Goal: Transaction & Acquisition: Obtain resource

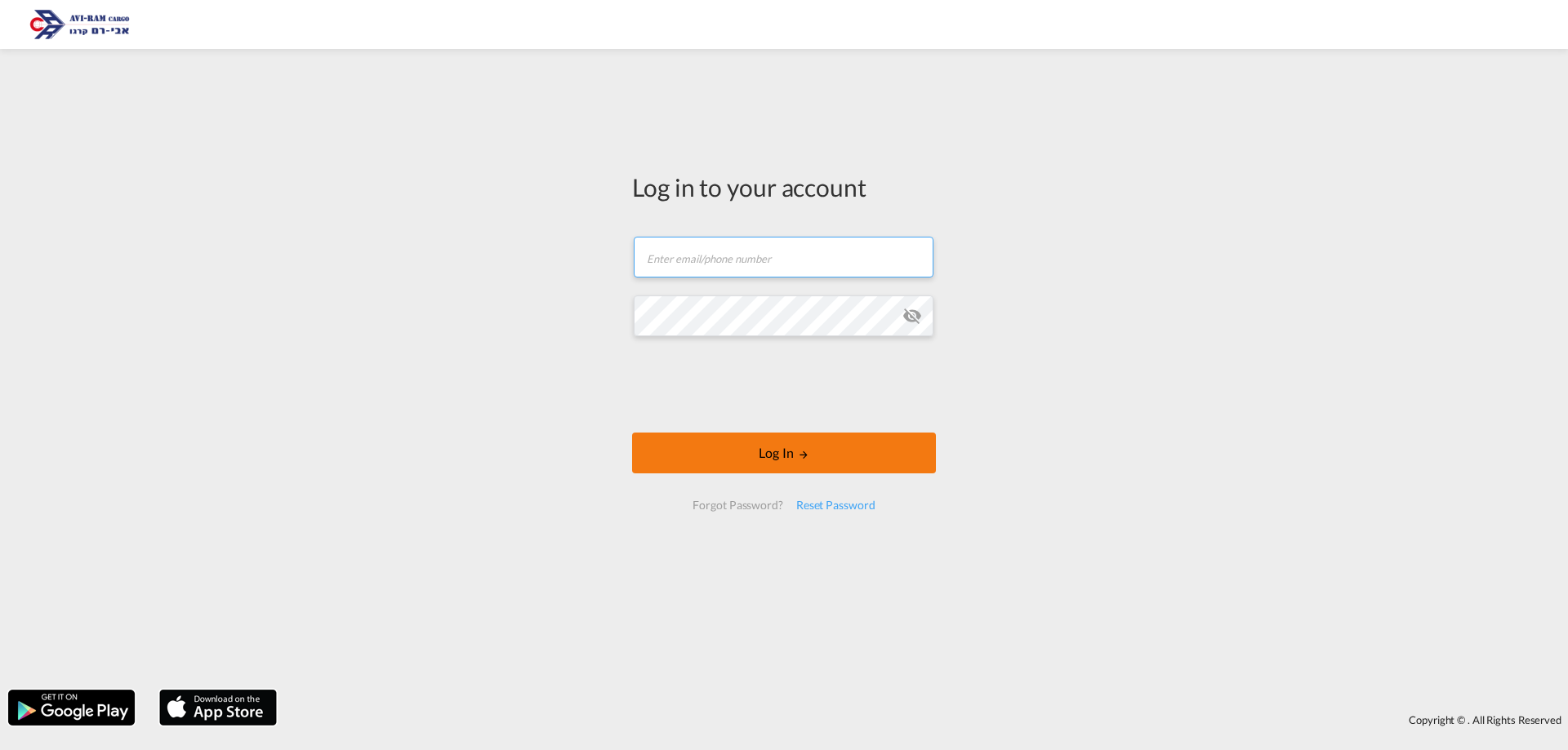
type input "[EMAIL_ADDRESS][DOMAIN_NAME]"
click at [760, 455] on button "Log In" at bounding box center [784, 452] width 304 height 41
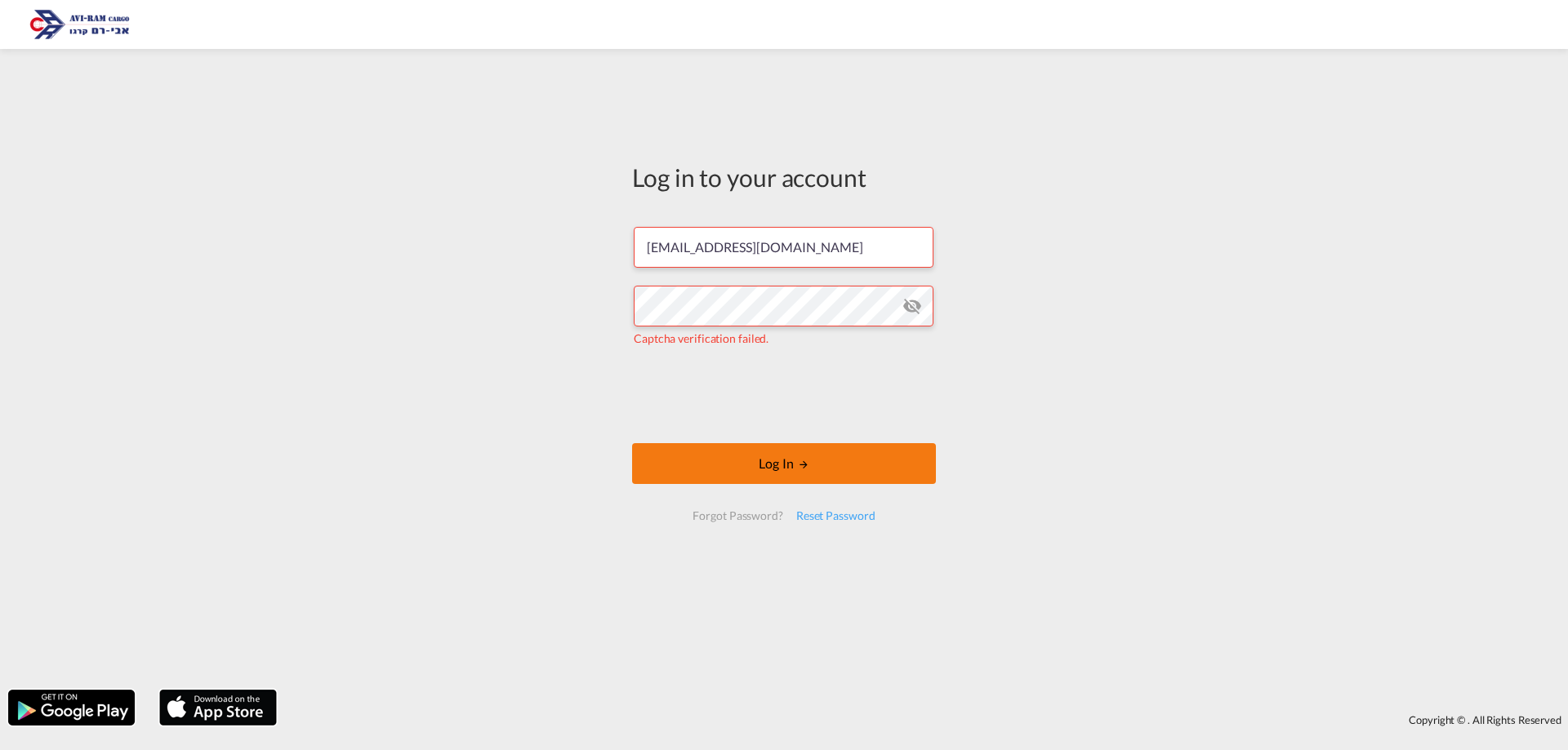
click at [691, 467] on button "Log In" at bounding box center [784, 463] width 304 height 41
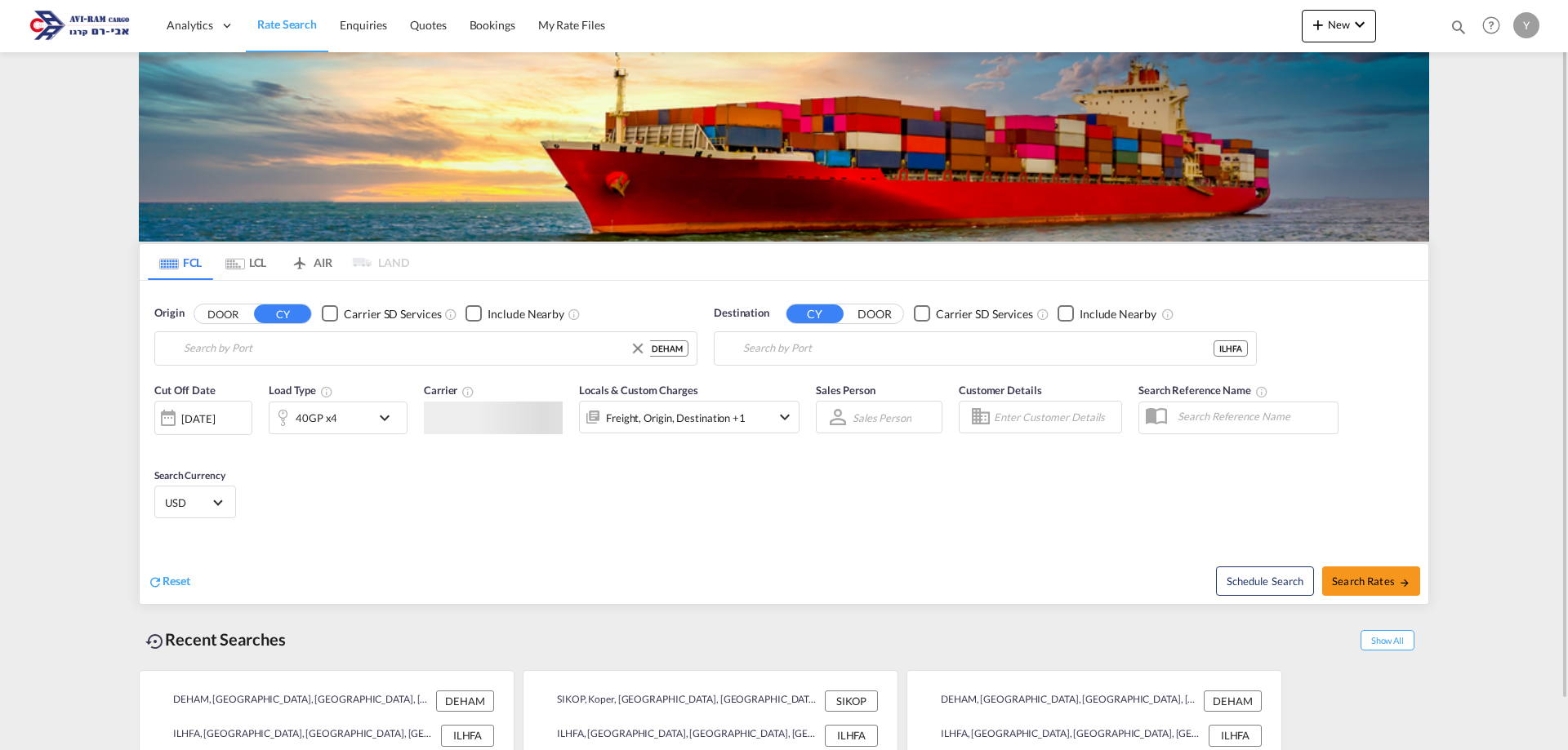
type input "Hamburg, DEHAM"
type input "[GEOGRAPHIC_DATA], [GEOGRAPHIC_DATA]"
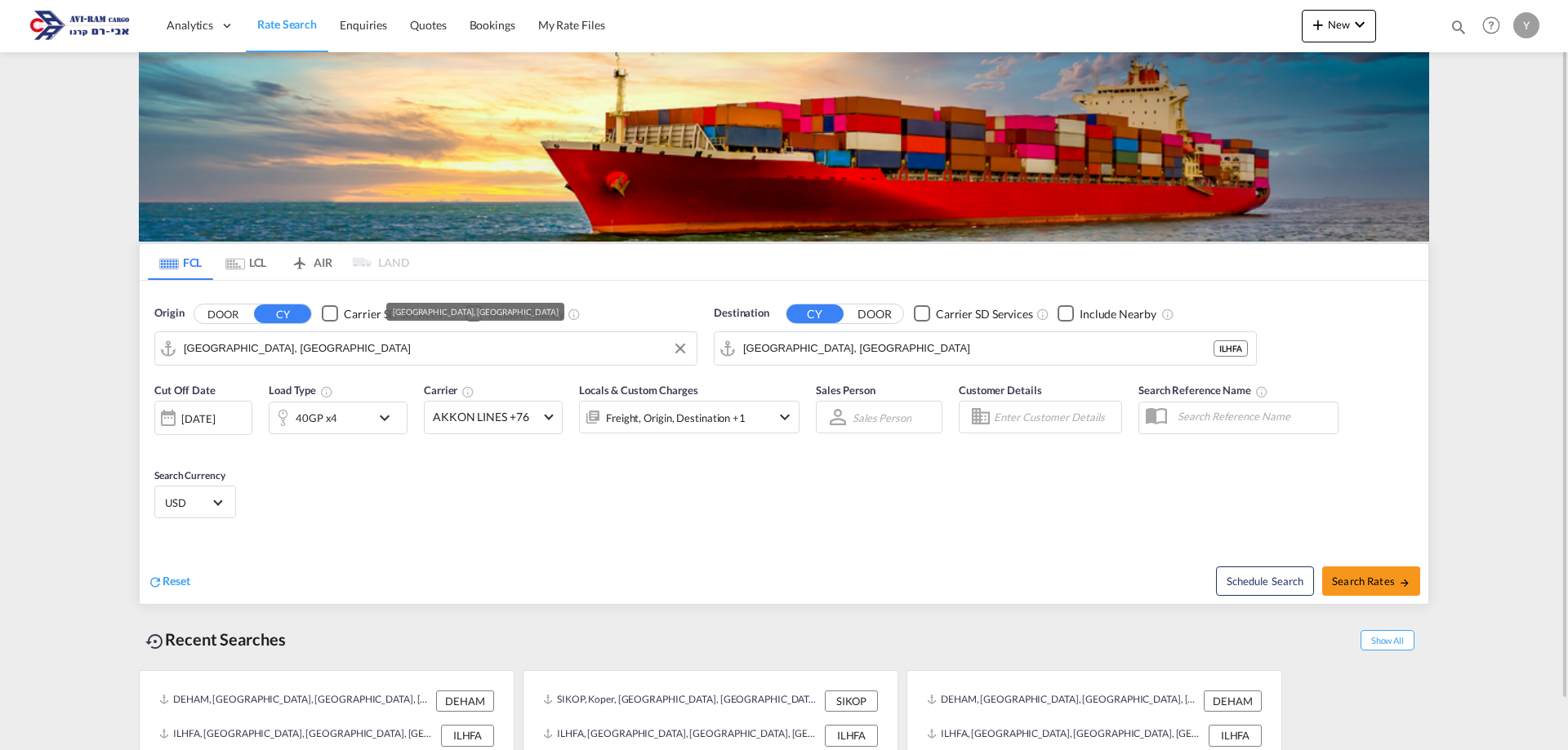
click at [303, 357] on input "Hamburg, DEHAM" at bounding box center [435, 349] width 504 height 25
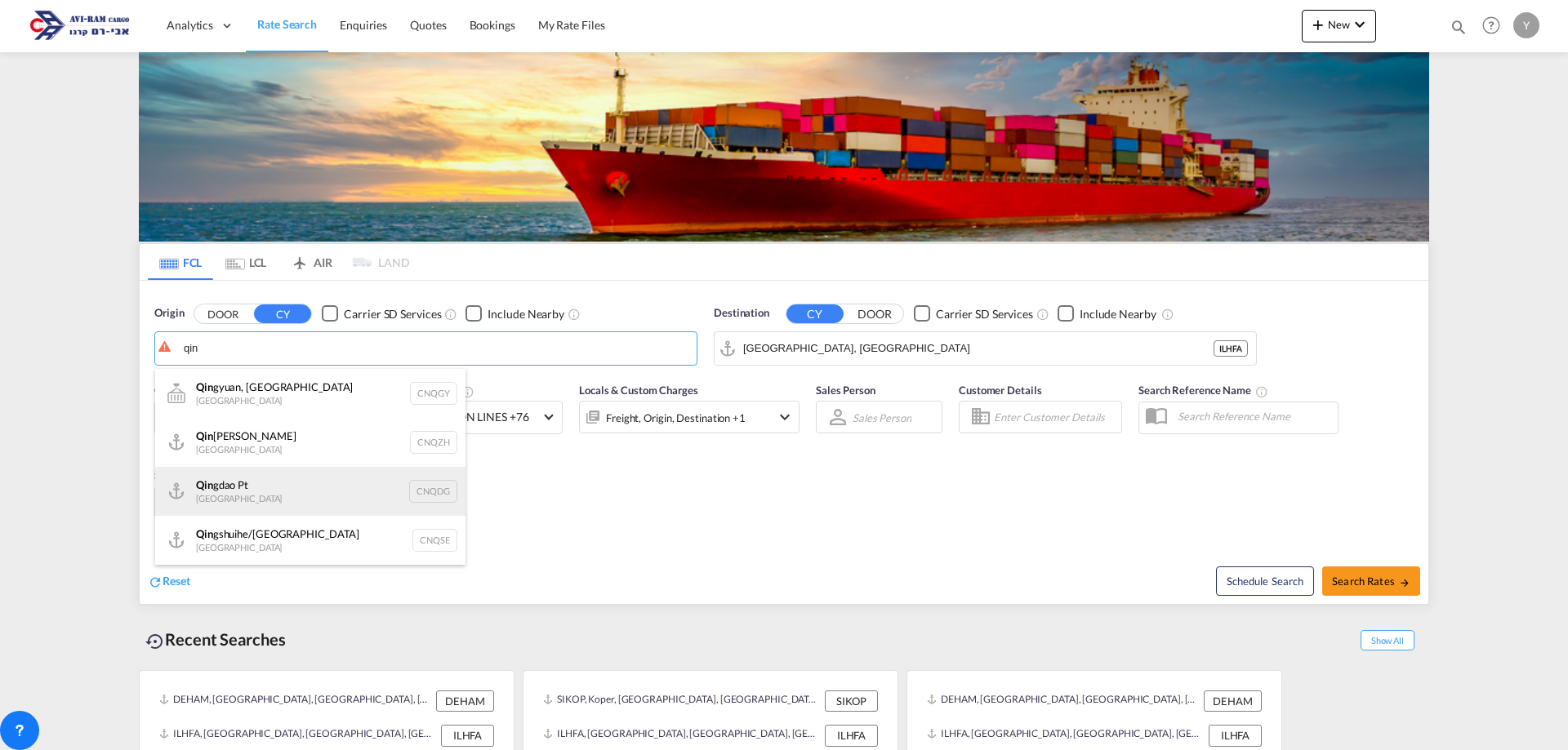
click at [231, 490] on div "Qin gdao Pt China CNQDG" at bounding box center [310, 491] width 311 height 49
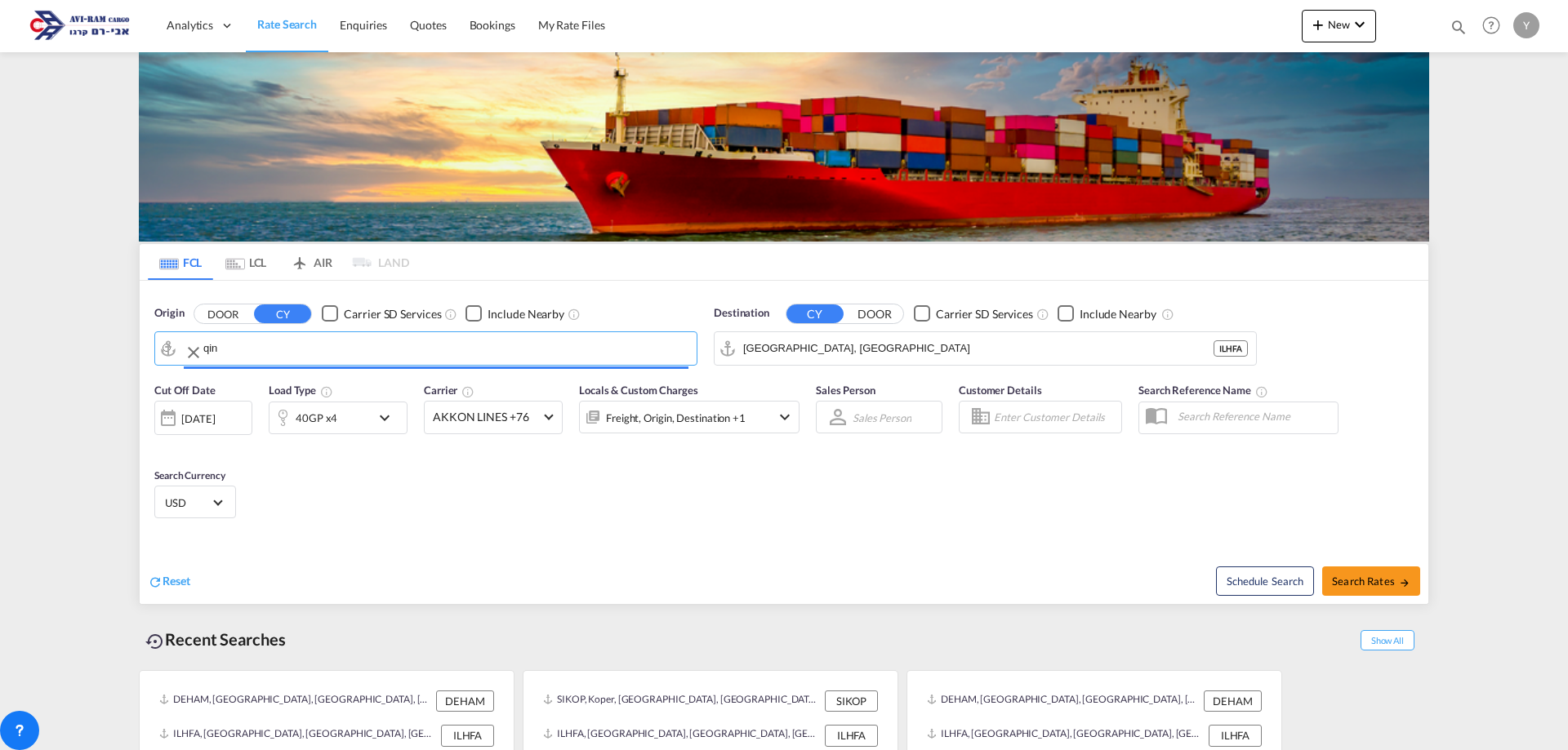
type input "Qingdao Pt, CNQDG"
click at [839, 366] on md-autocomplete-wrap "[GEOGRAPHIC_DATA], [GEOGRAPHIC_DATA]" at bounding box center [995, 353] width 504 height 33
click at [1370, 596] on div "Schedule Search Search Rates" at bounding box center [1108, 572] width 640 height 63
click at [1368, 581] on span "Search Rates" at bounding box center [1370, 580] width 78 height 13
type input "CNQDG to ILHFA / 3 Sep 2025"
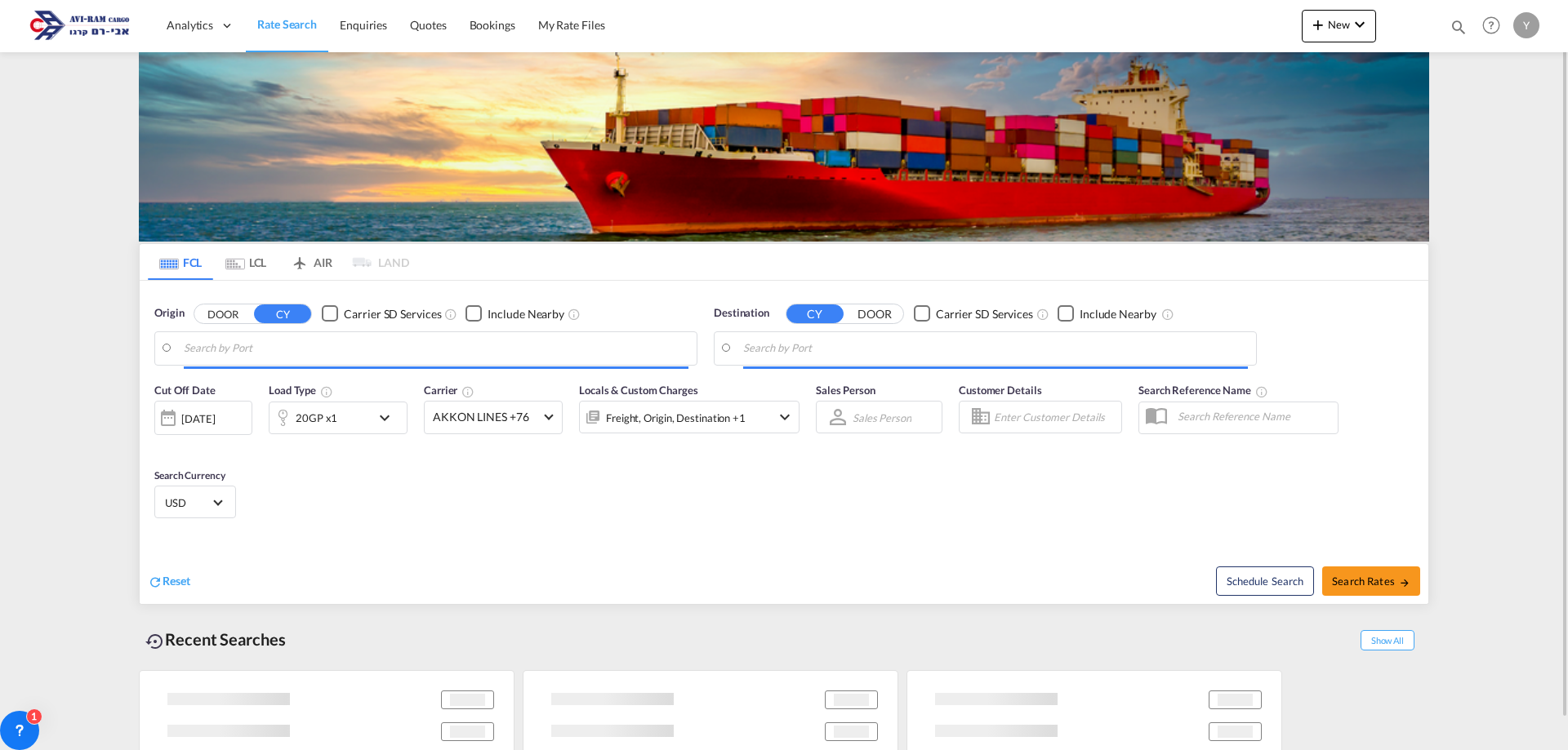
type input "Qingdao Pt, CNQDG"
type input "[GEOGRAPHIC_DATA], [GEOGRAPHIC_DATA]"
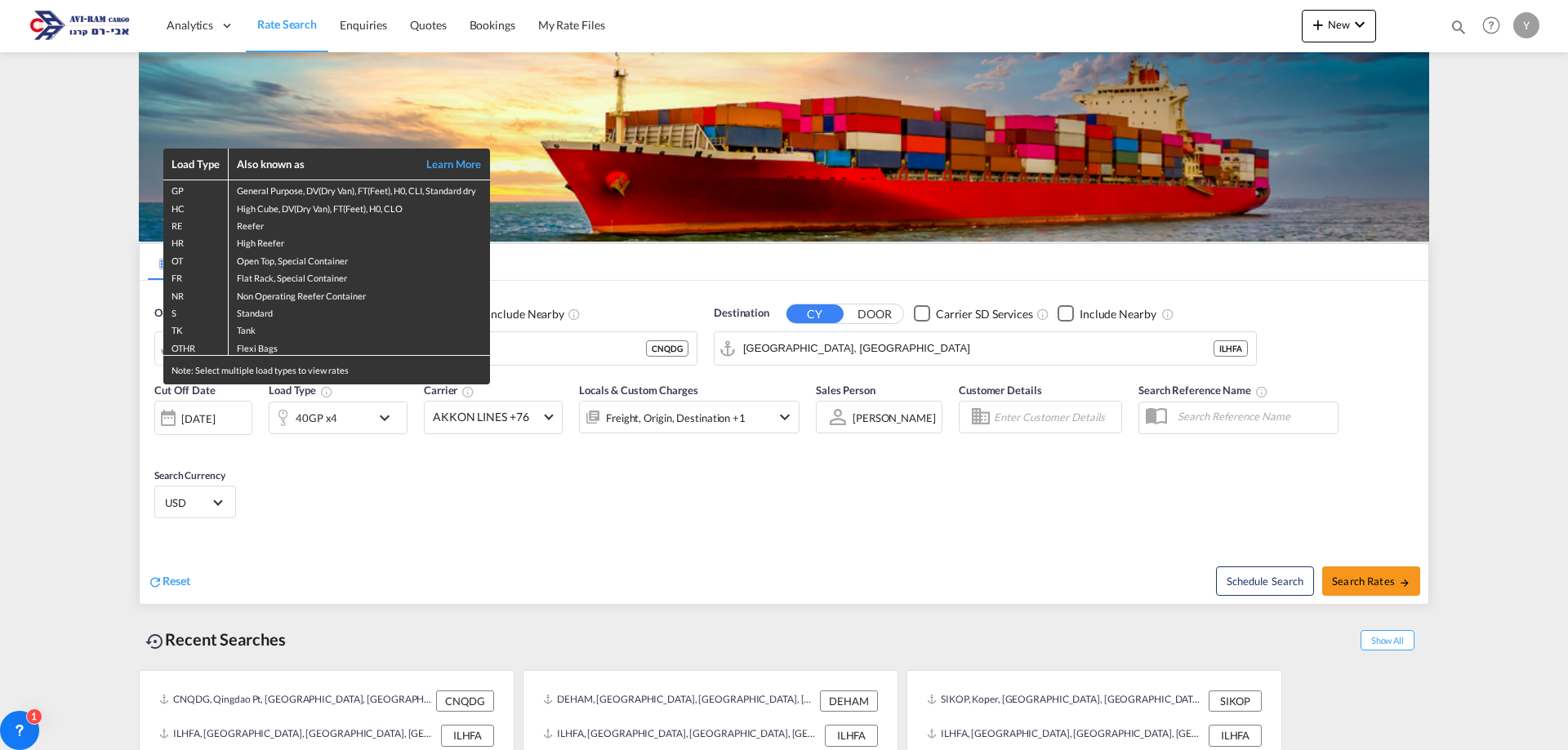
click at [347, 422] on div "Load Type Also known as Learn More GP General Purpose, DV(Dry Van), FT(Feet), H…" at bounding box center [784, 375] width 1568 height 750
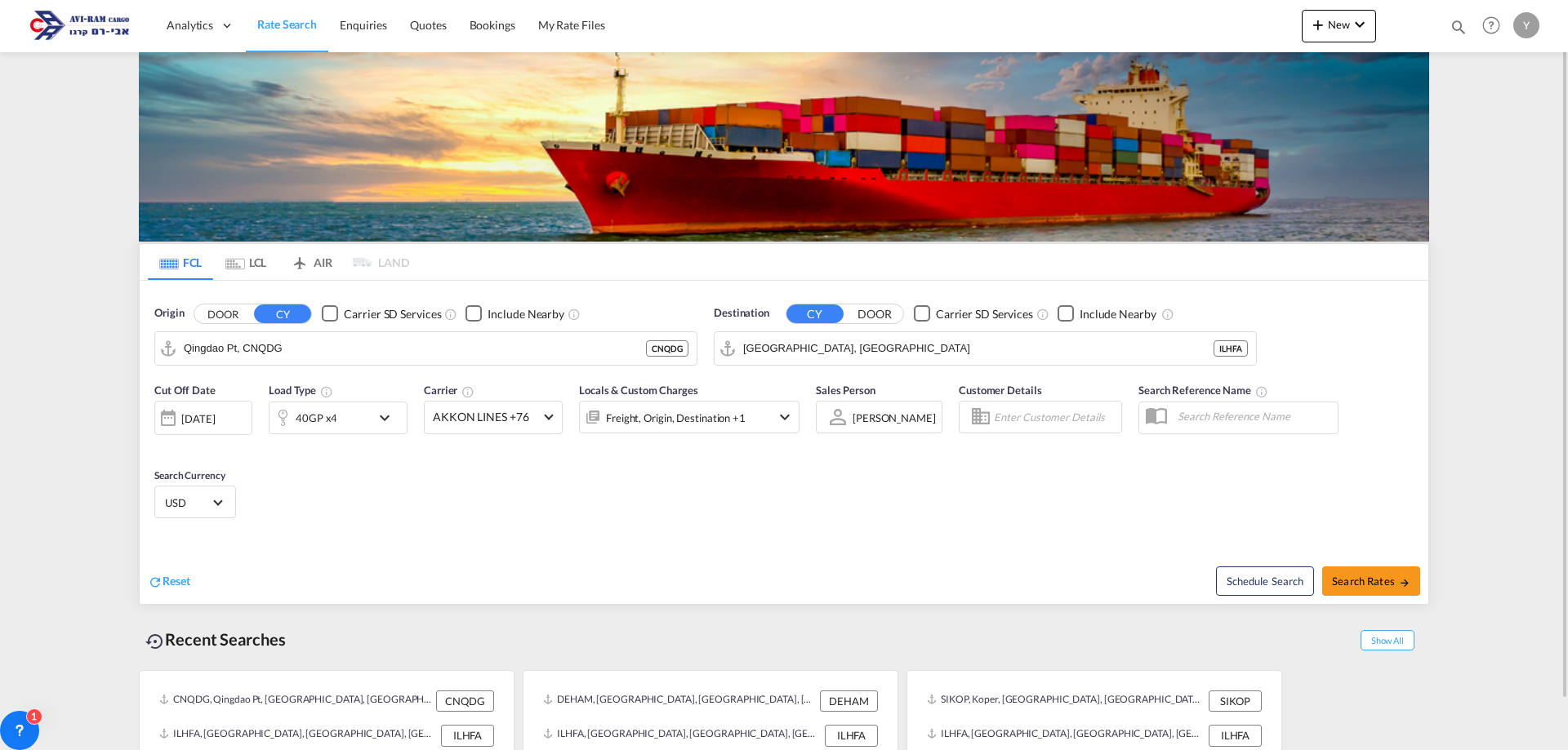
click at [378, 414] on md-icon "icon-chevron-down" at bounding box center [389, 418] width 28 height 20
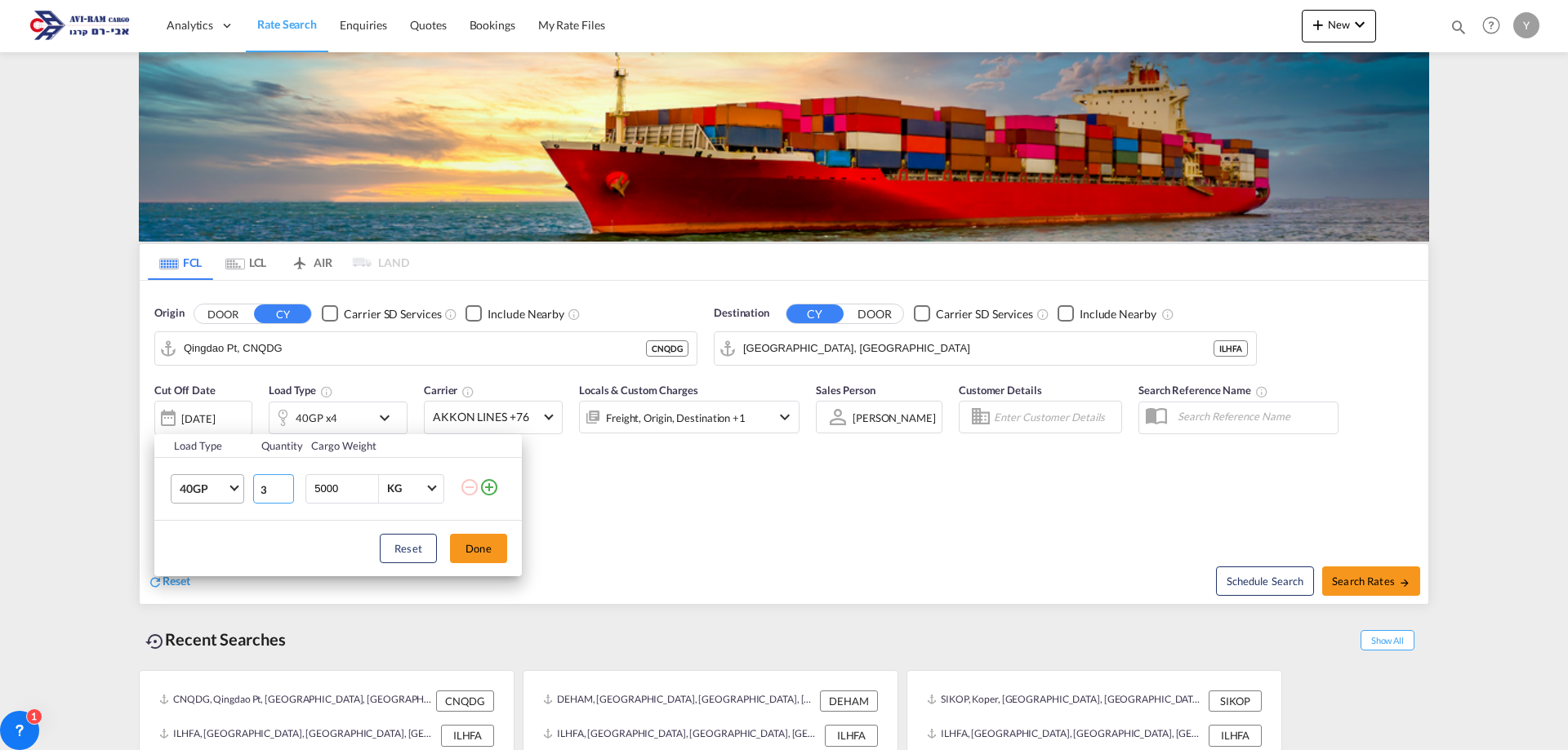
drag, startPoint x: 281, startPoint y: 488, endPoint x: 231, endPoint y: 497, distance: 50.8
click at [253, 497] on input "3" at bounding box center [273, 488] width 41 height 29
click at [287, 494] on input "2" at bounding box center [273, 488] width 41 height 29
click at [287, 494] on input "1" at bounding box center [273, 488] width 41 height 29
click at [287, 494] on input "0" at bounding box center [273, 488] width 41 height 29
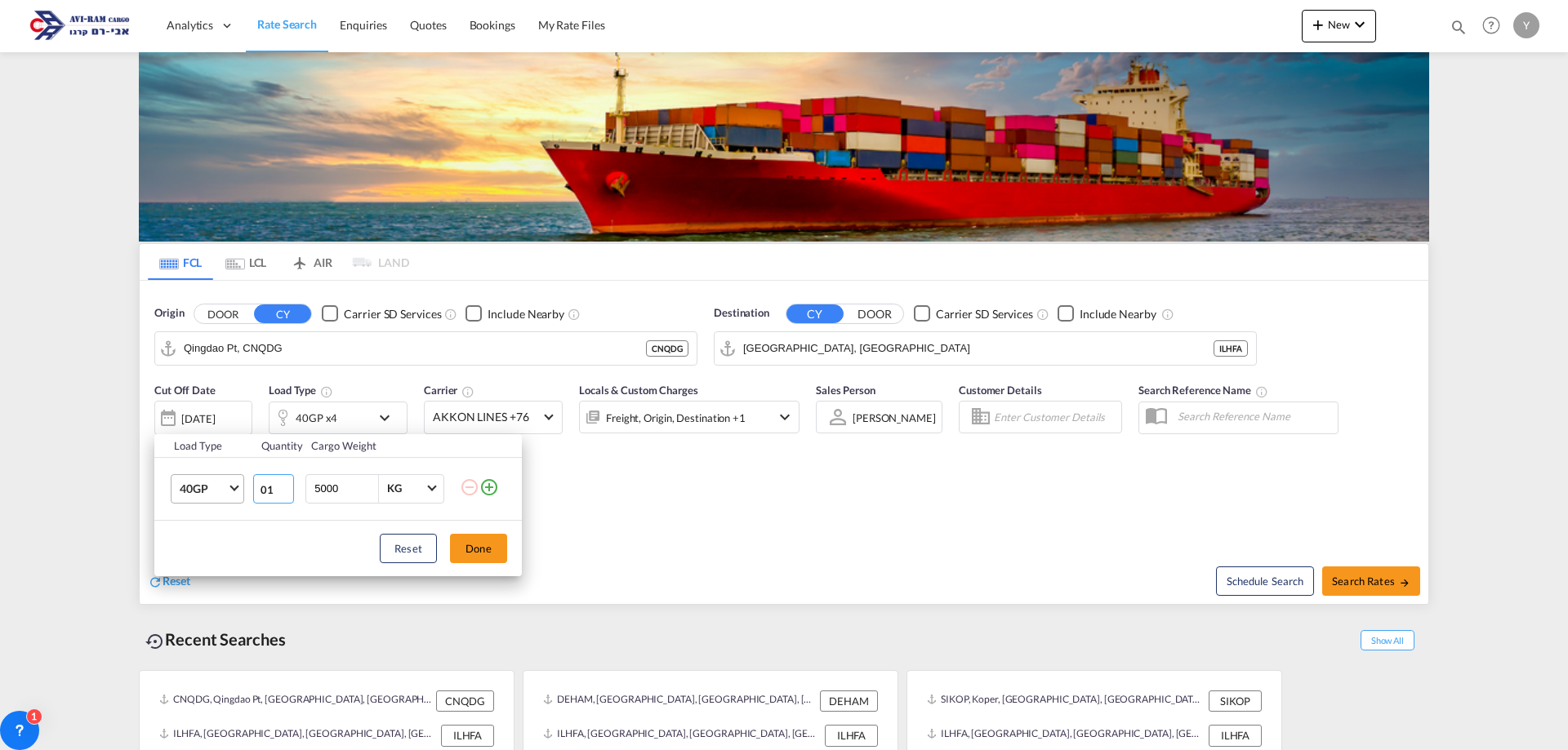
drag, startPoint x: 272, startPoint y: 491, endPoint x: 236, endPoint y: 498, distance: 36.7
click at [236, 498] on tr "40GP 20GP 40GP 40HC 45HC 20RE 40RE 40HR 20OT 40OT 20FR 40FR 40NR 20NR 45S 20TK …" at bounding box center [339, 488] width 368 height 63
type input "1"
click at [489, 552] on button "Done" at bounding box center [477, 548] width 57 height 29
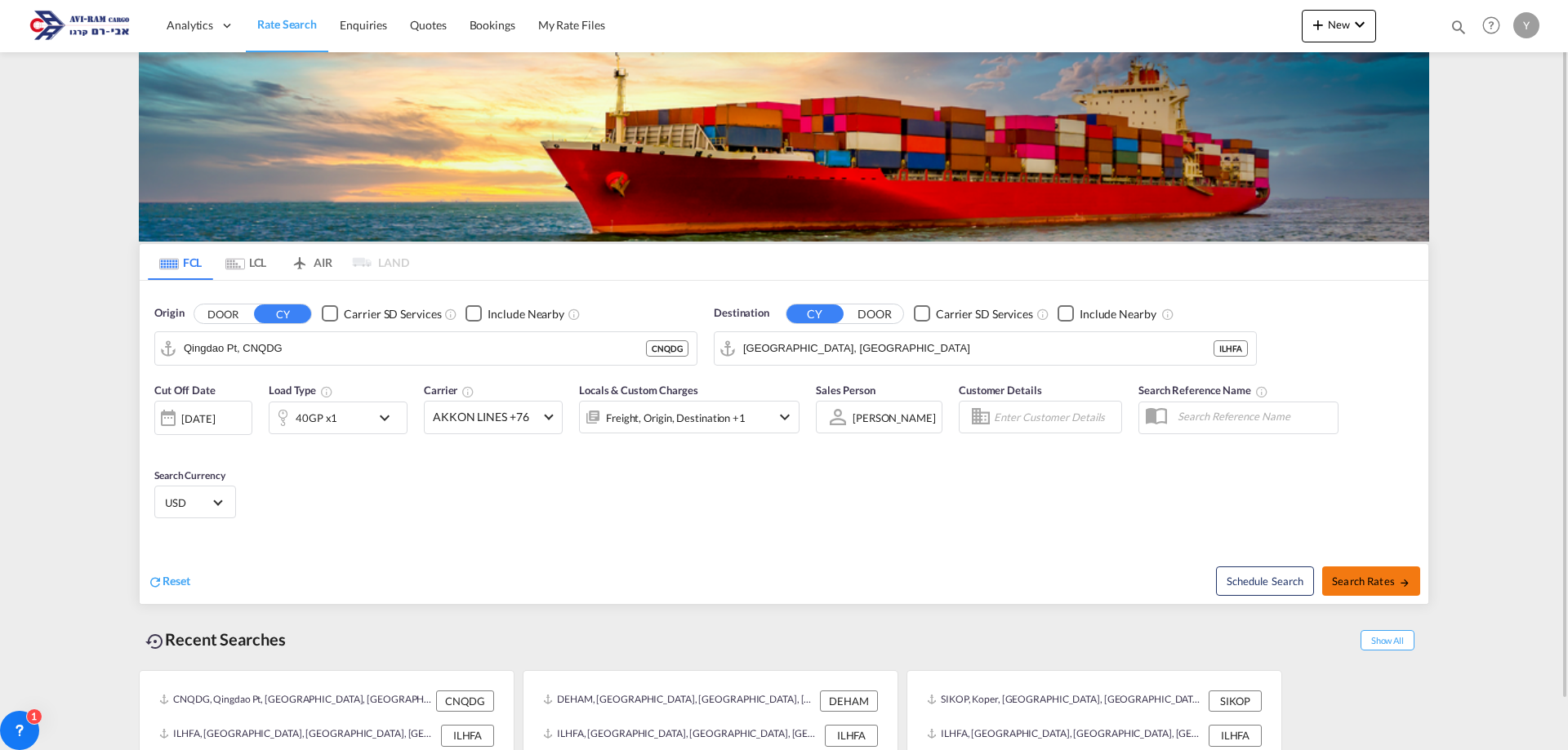
click at [1332, 570] on button "Search Rates" at bounding box center [1370, 580] width 98 height 29
type input "CNQDG to ILHFA / 3 Sep 2025"
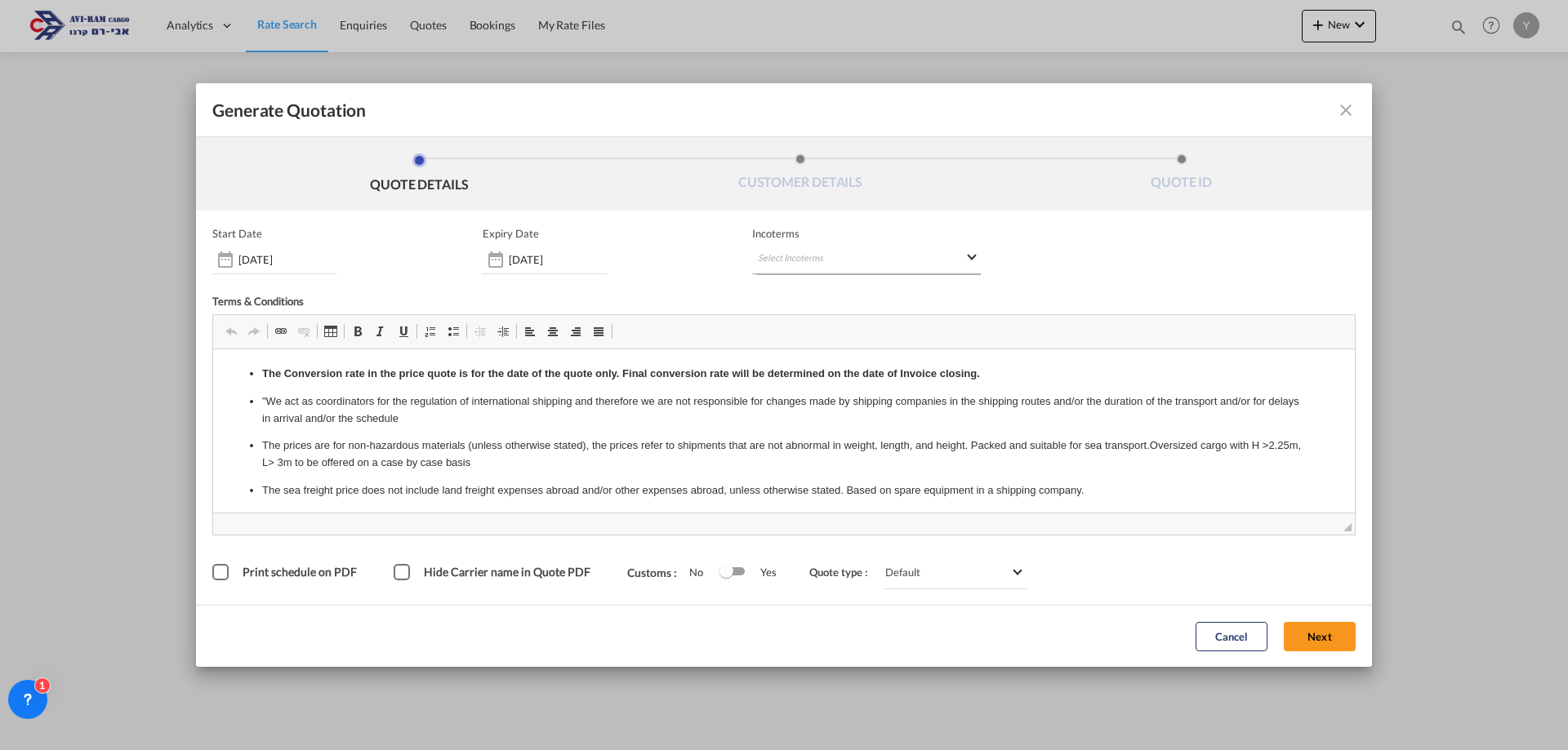
click at [839, 249] on md-select "Select Incoterms CIP - import Carriage and Insurance Paid to EXW - import Ex Wo…" at bounding box center [866, 259] width 229 height 29
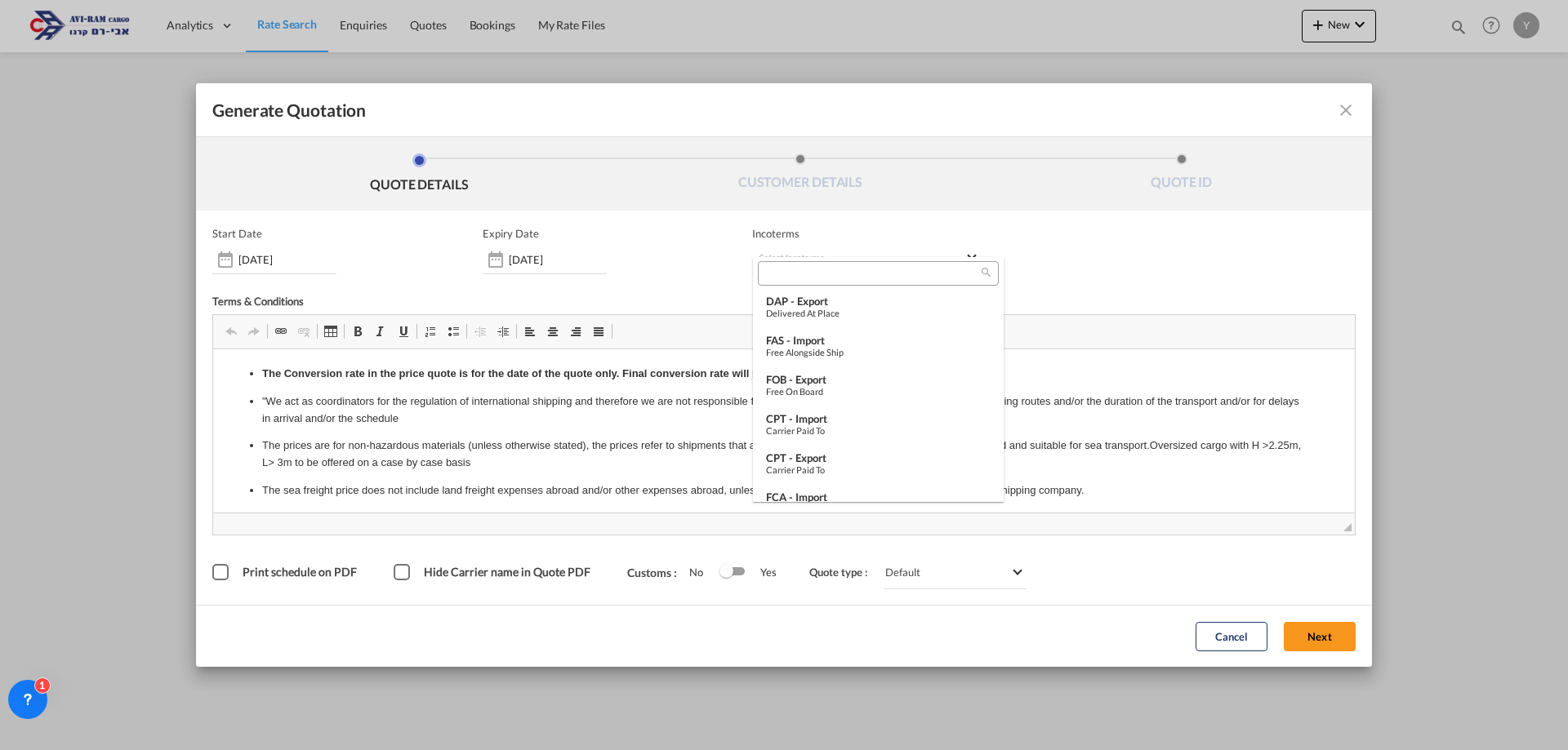
scroll to position [163, 0]
click at [805, 381] on div "Free on Board" at bounding box center [878, 386] width 225 height 11
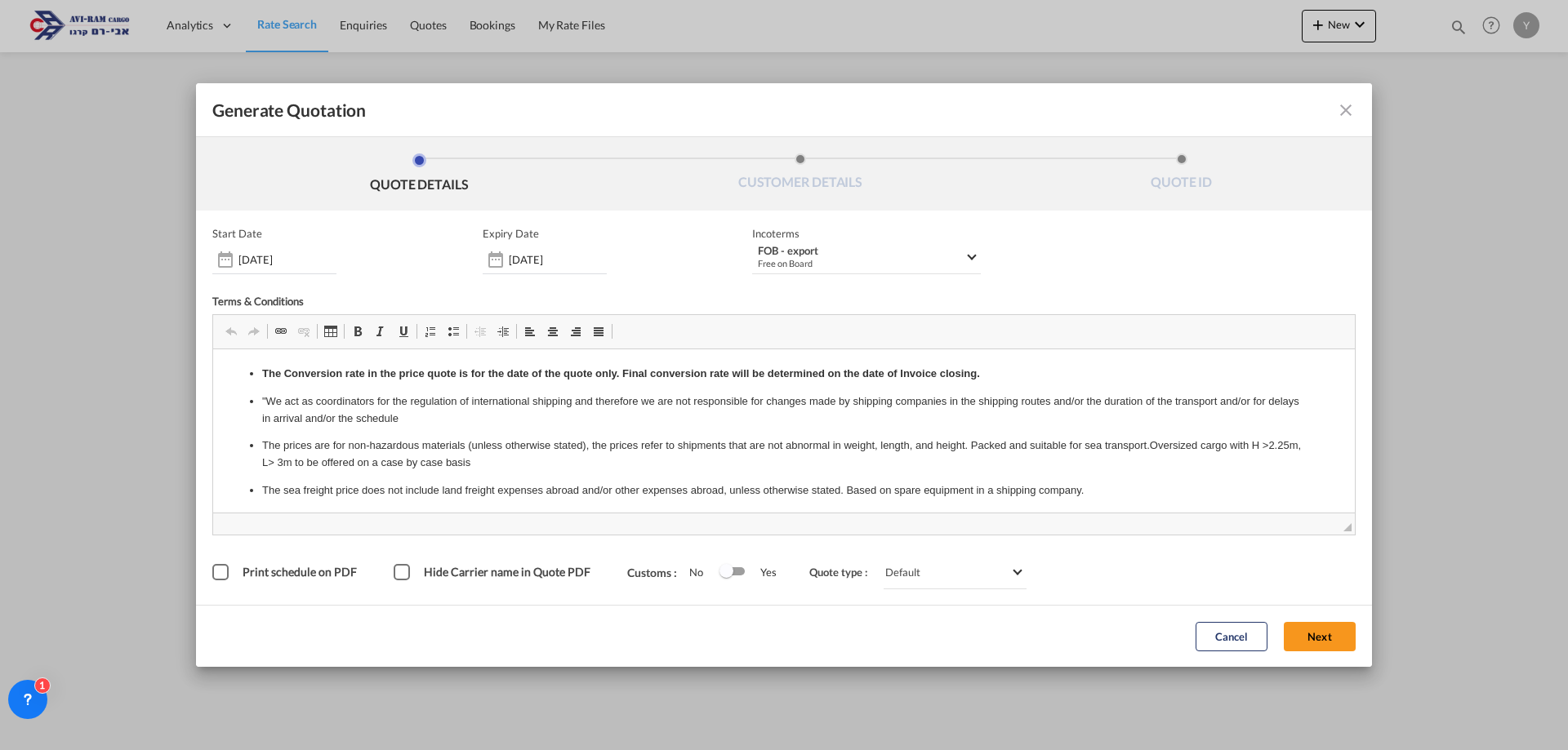
click at [977, 219] on form "Start Date 03 Sep 2025 Expiry Date 14 Sep 2025 Incoterms FOB - export Free on B…" at bounding box center [783, 438] width 1176 height 456
click at [971, 267] on md-select-value "FOB - export Free on Board" at bounding box center [868, 260] width 225 height 30
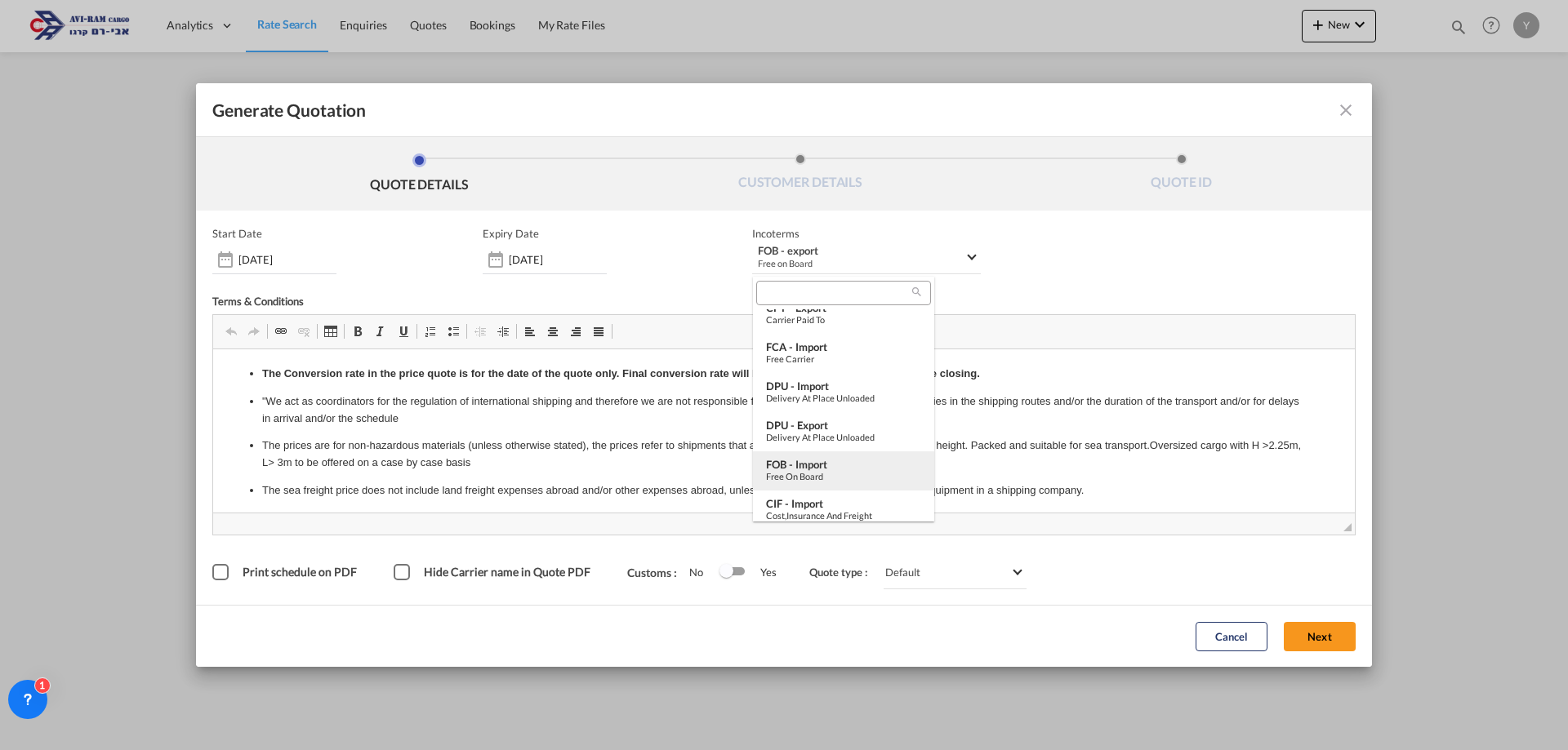
click at [852, 474] on div "Free on Board" at bounding box center [843, 476] width 155 height 11
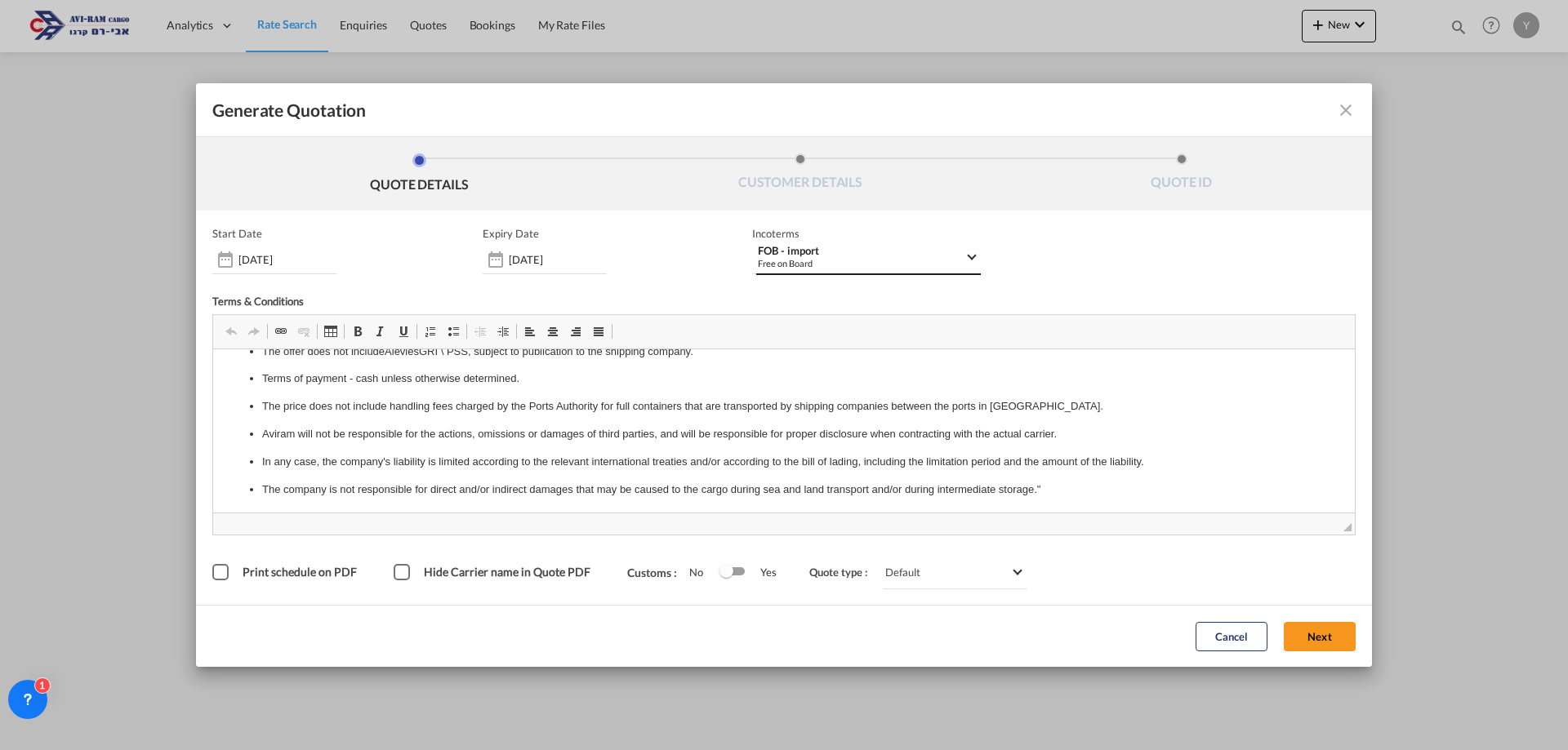
scroll to position [1071, 0]
click at [1318, 642] on button "Next" at bounding box center [1319, 636] width 72 height 29
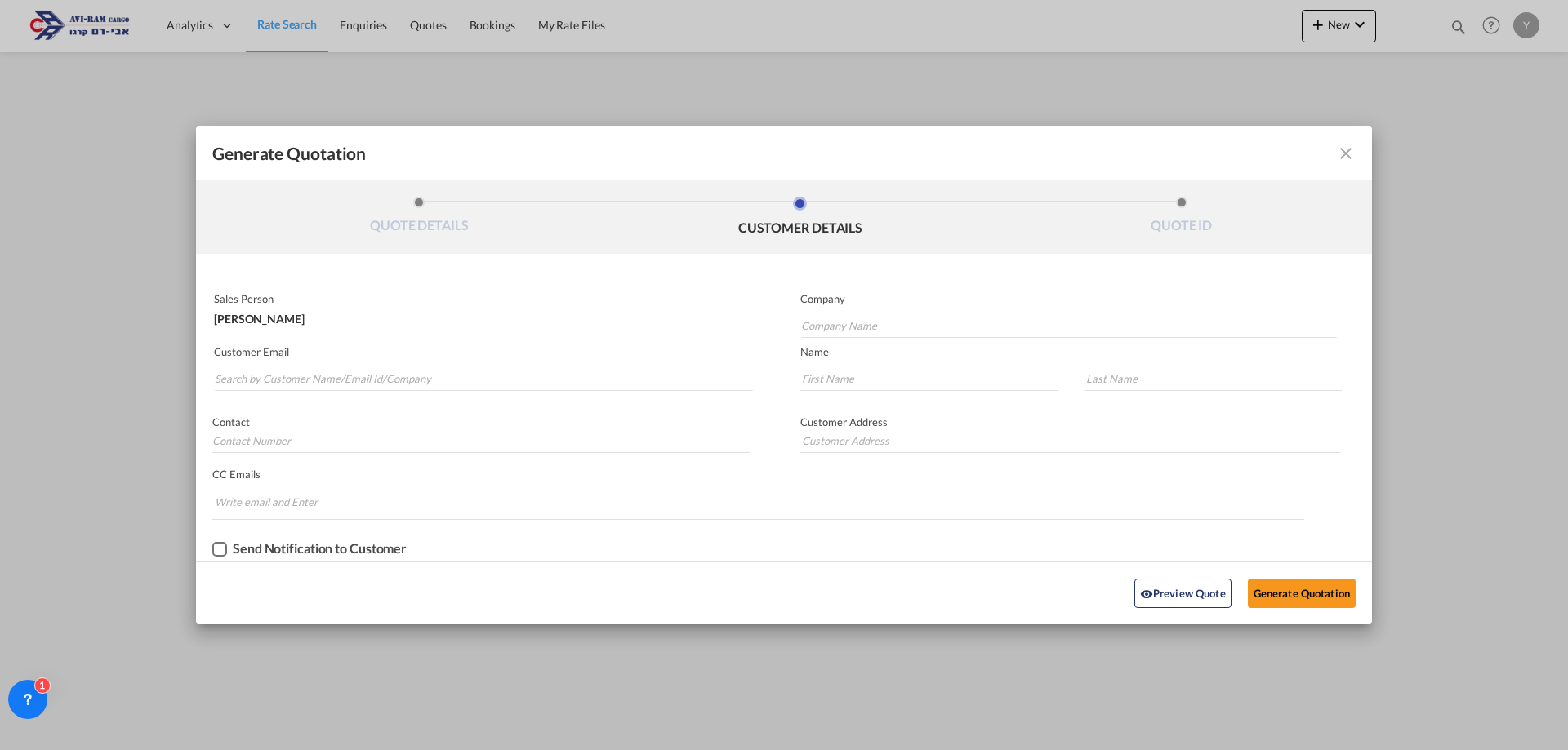
scroll to position [0, 0]
click at [875, 309] on md-autocomplete-wrap "Generate QuotationQUOTE ..." at bounding box center [1068, 322] width 536 height 33
click at [886, 318] on input "Company Name" at bounding box center [1069, 326] width 535 height 25
type input "els"
click at [1165, 591] on button "Preview Quote" at bounding box center [1181, 593] width 97 height 29
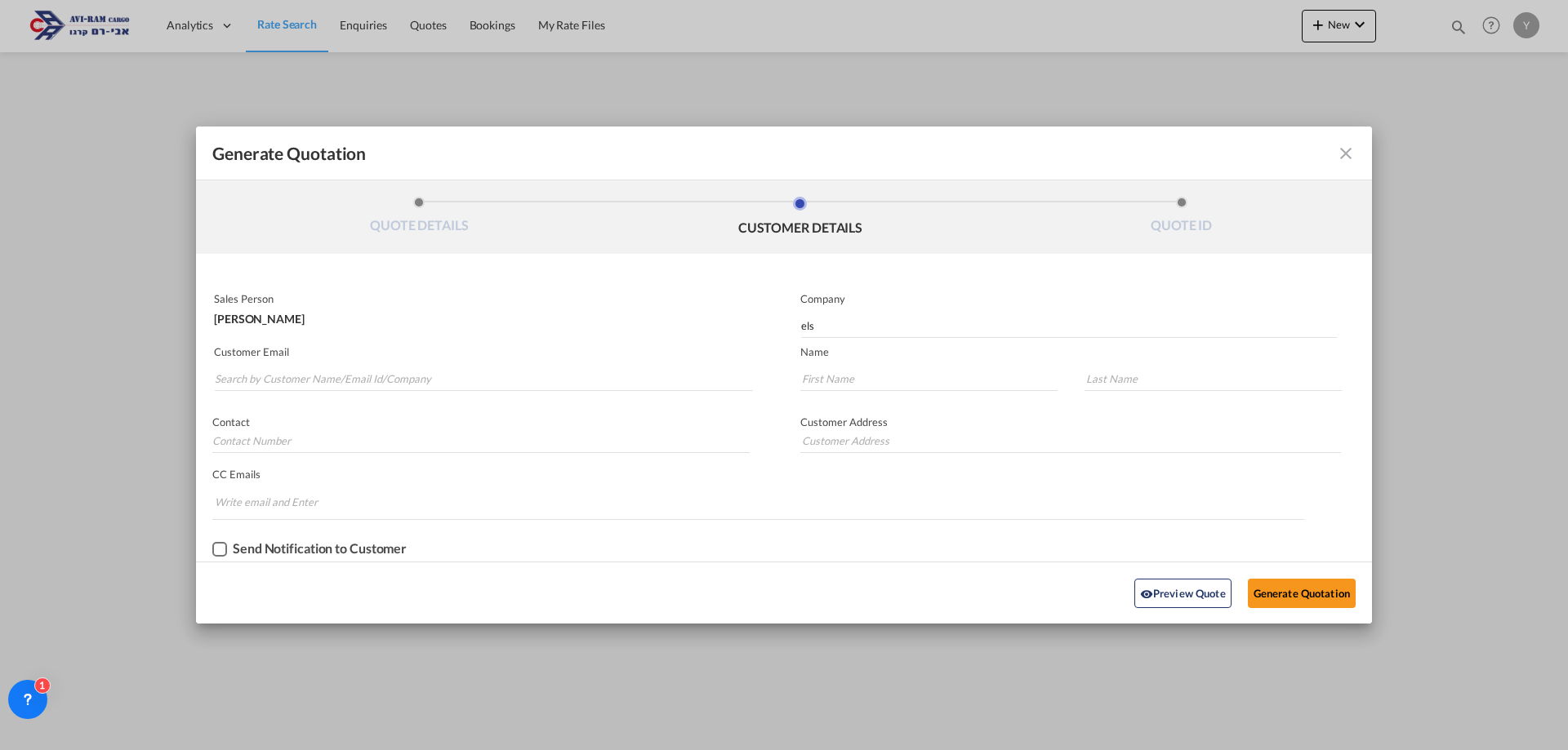
click at [1347, 156] on md-icon "icon-close fg-AAA8AD cursor m-0" at bounding box center [1345, 154] width 20 height 20
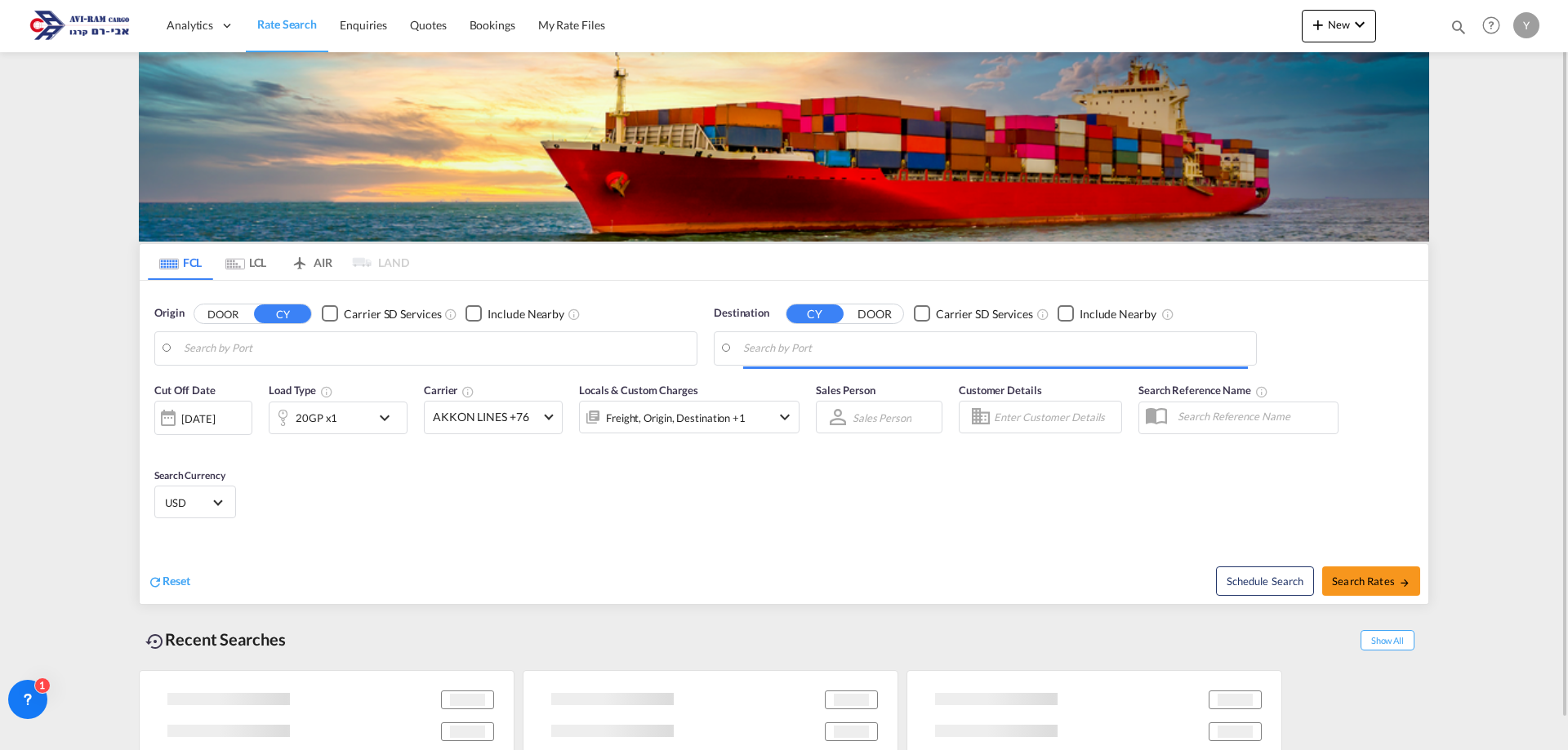
type input "Qingdao Pt, CNQDG"
type input "[GEOGRAPHIC_DATA], [GEOGRAPHIC_DATA]"
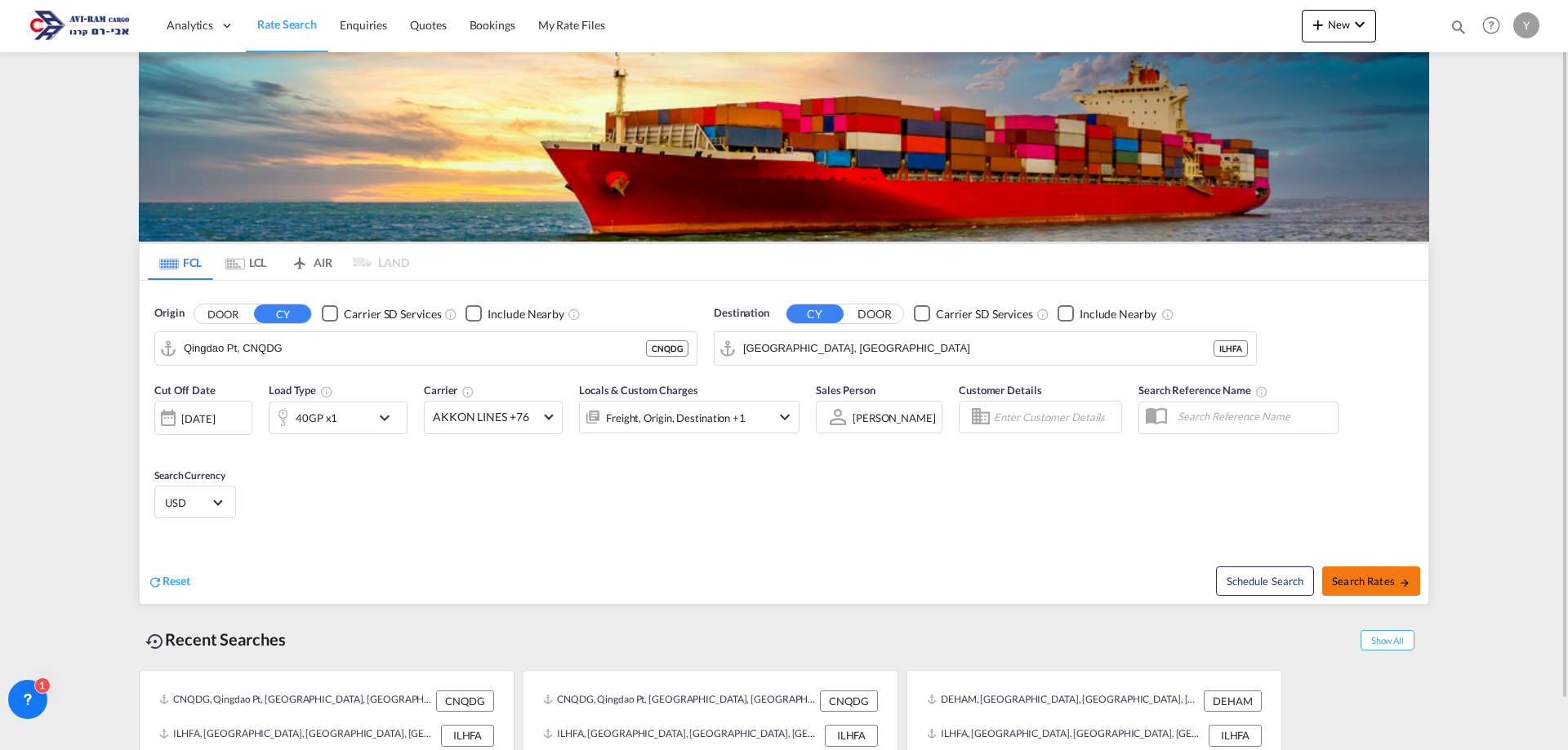
click at [1350, 579] on span "Search Rates" at bounding box center [1370, 580] width 78 height 13
type input "CNQDG to ILHFA / 3 Sep 2025"
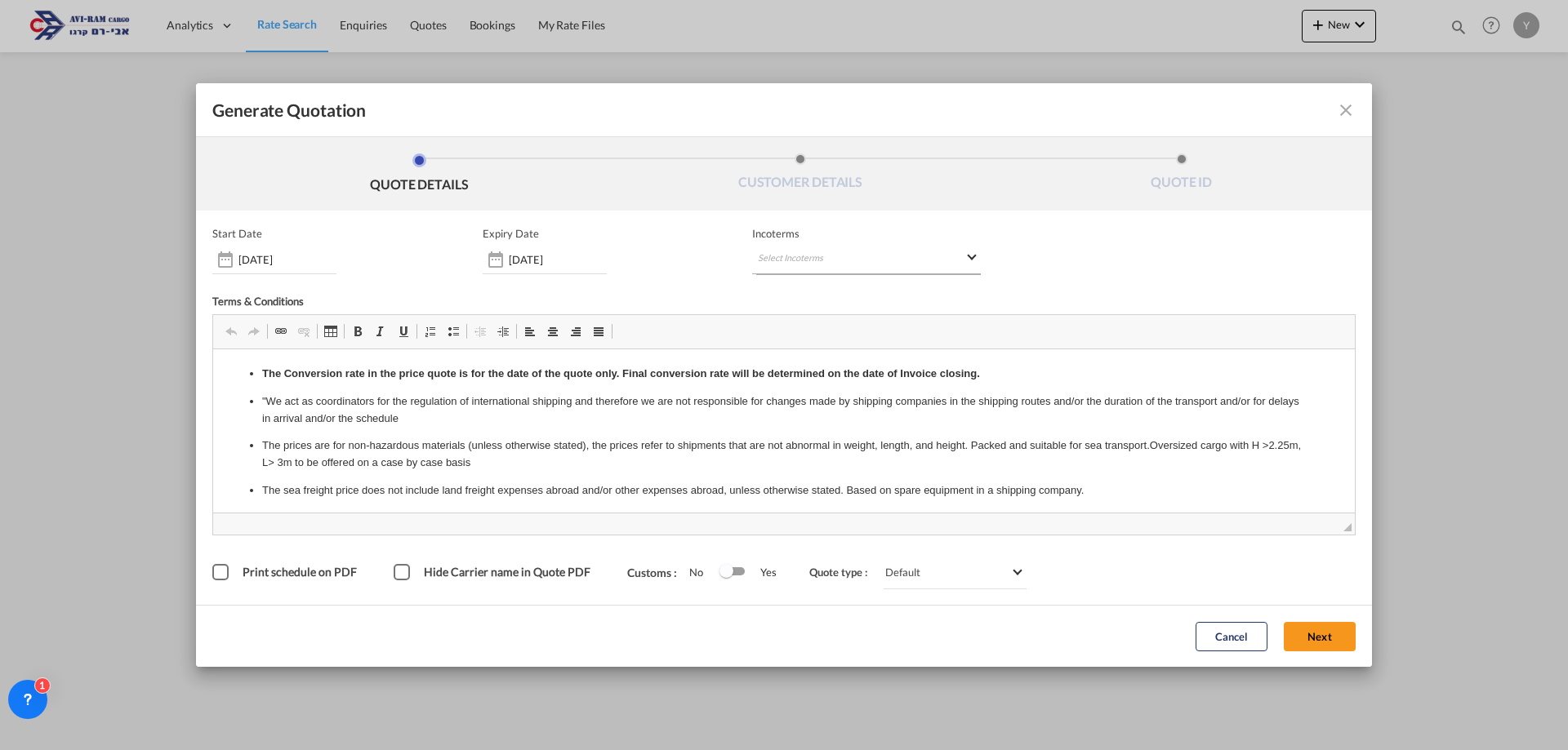
click at [955, 250] on md-select "Select Incoterms CIP - import Carriage and Insurance Paid to EXW - import Ex Wo…" at bounding box center [866, 259] width 229 height 29
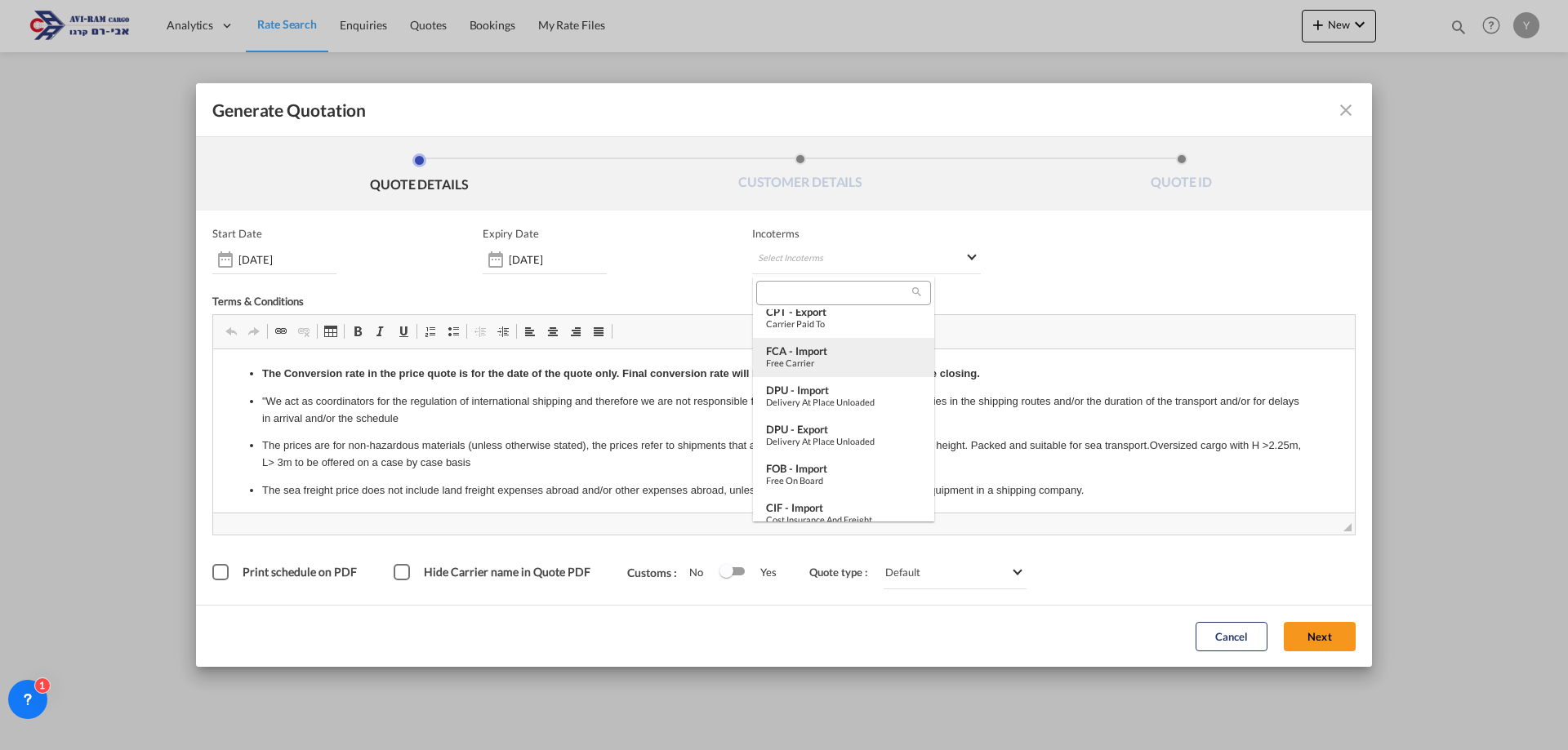
scroll to position [327, 0]
click at [823, 461] on div "FOB - import" at bounding box center [843, 465] width 155 height 13
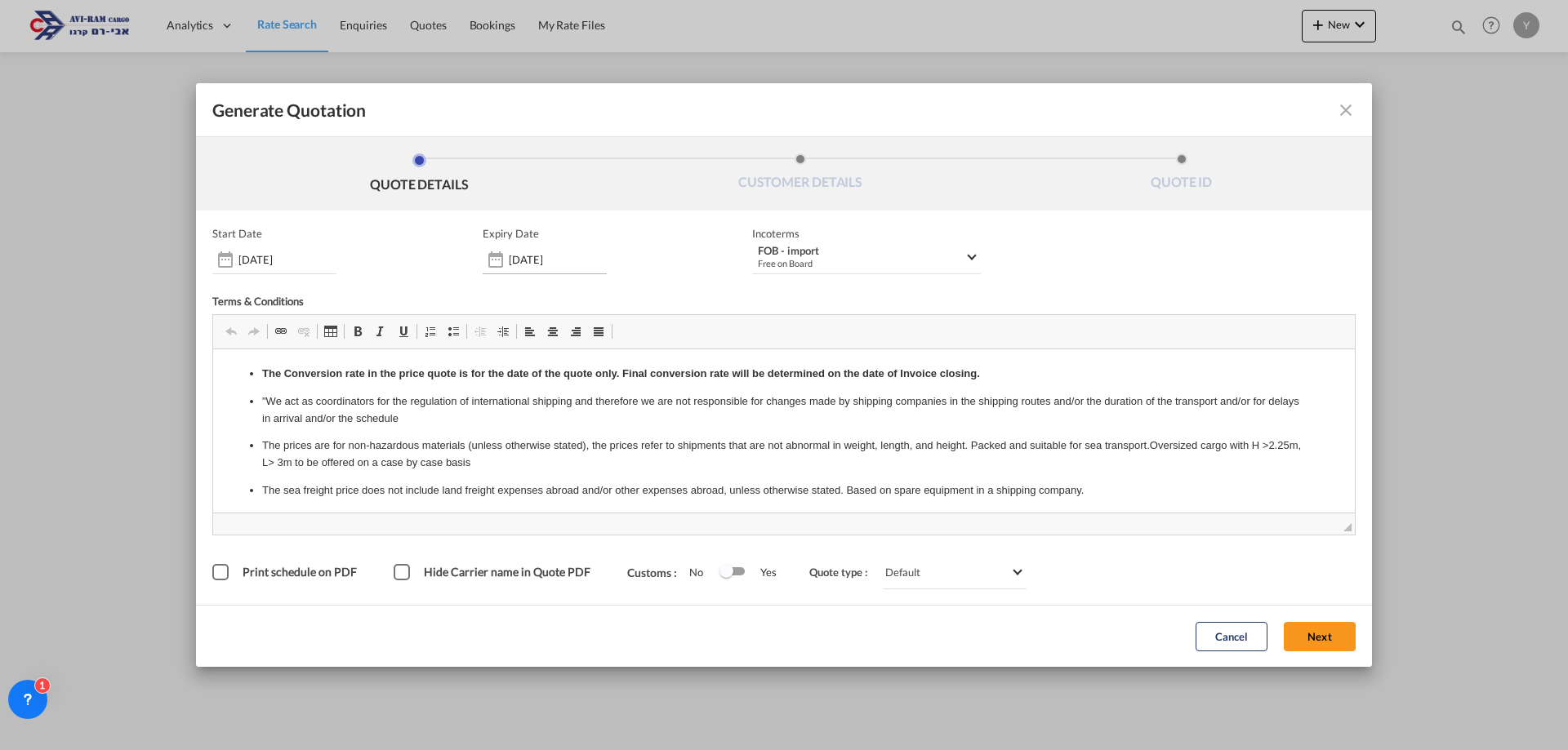
click at [506, 249] on div "Generate QuotationQUOTE ..." at bounding box center [495, 260] width 26 height 33
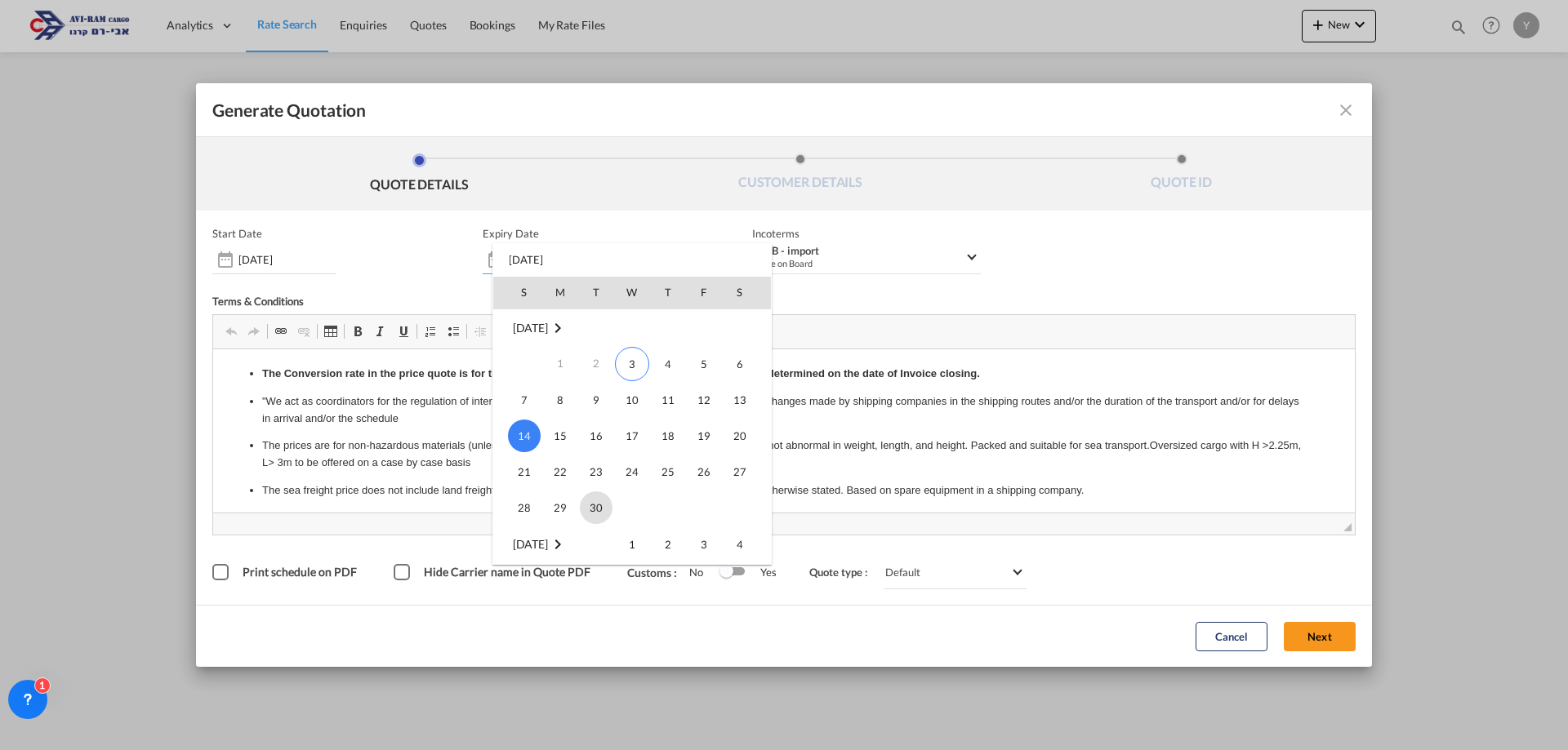
click at [604, 502] on span "30" at bounding box center [595, 507] width 33 height 33
type input "30 Sep 2025"
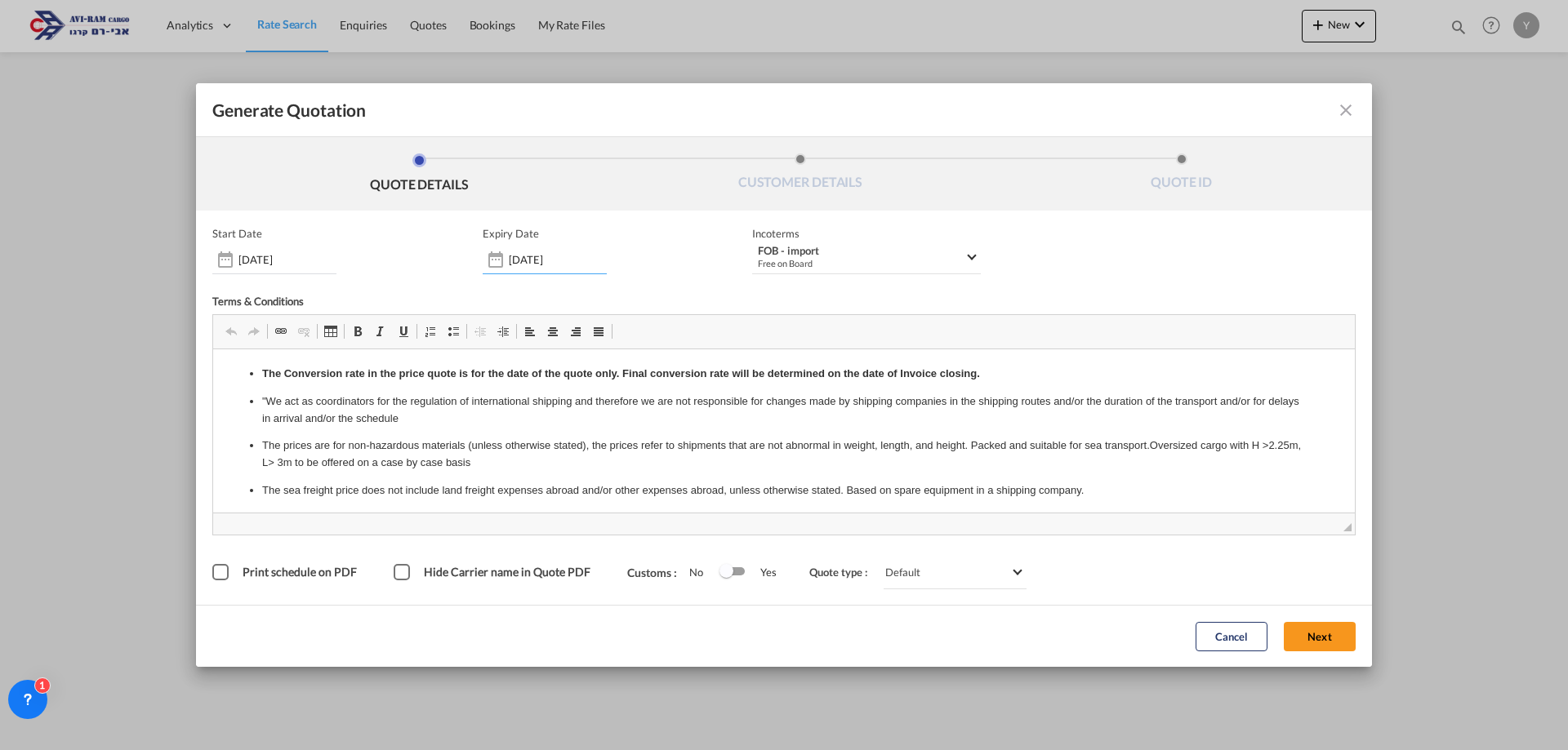
click at [1316, 619] on div "Cancel Next" at bounding box center [1275, 636] width 177 height 45
click at [1320, 647] on button "Next" at bounding box center [1319, 636] width 72 height 29
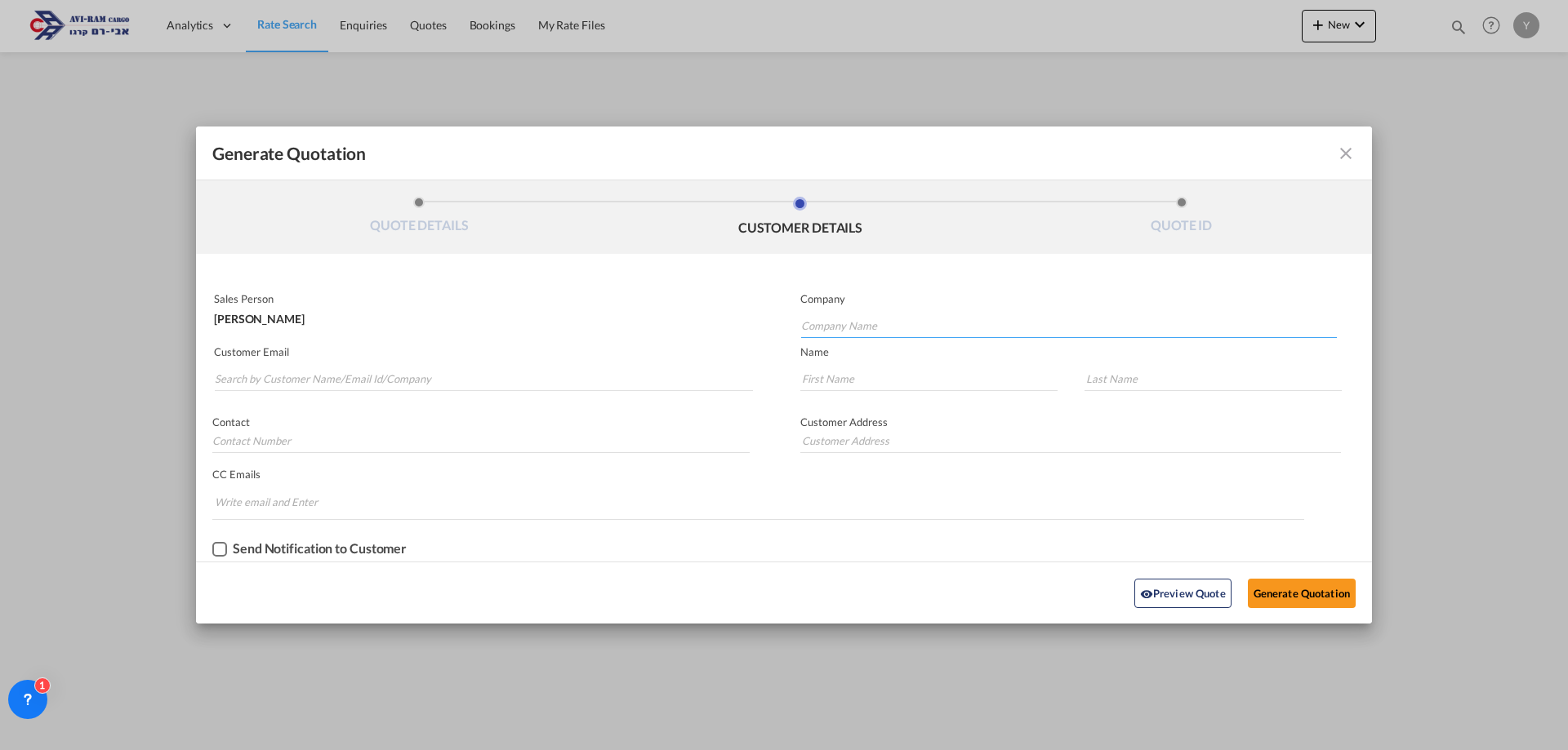
click at [803, 327] on input "Company Name" at bounding box center [1069, 326] width 535 height 25
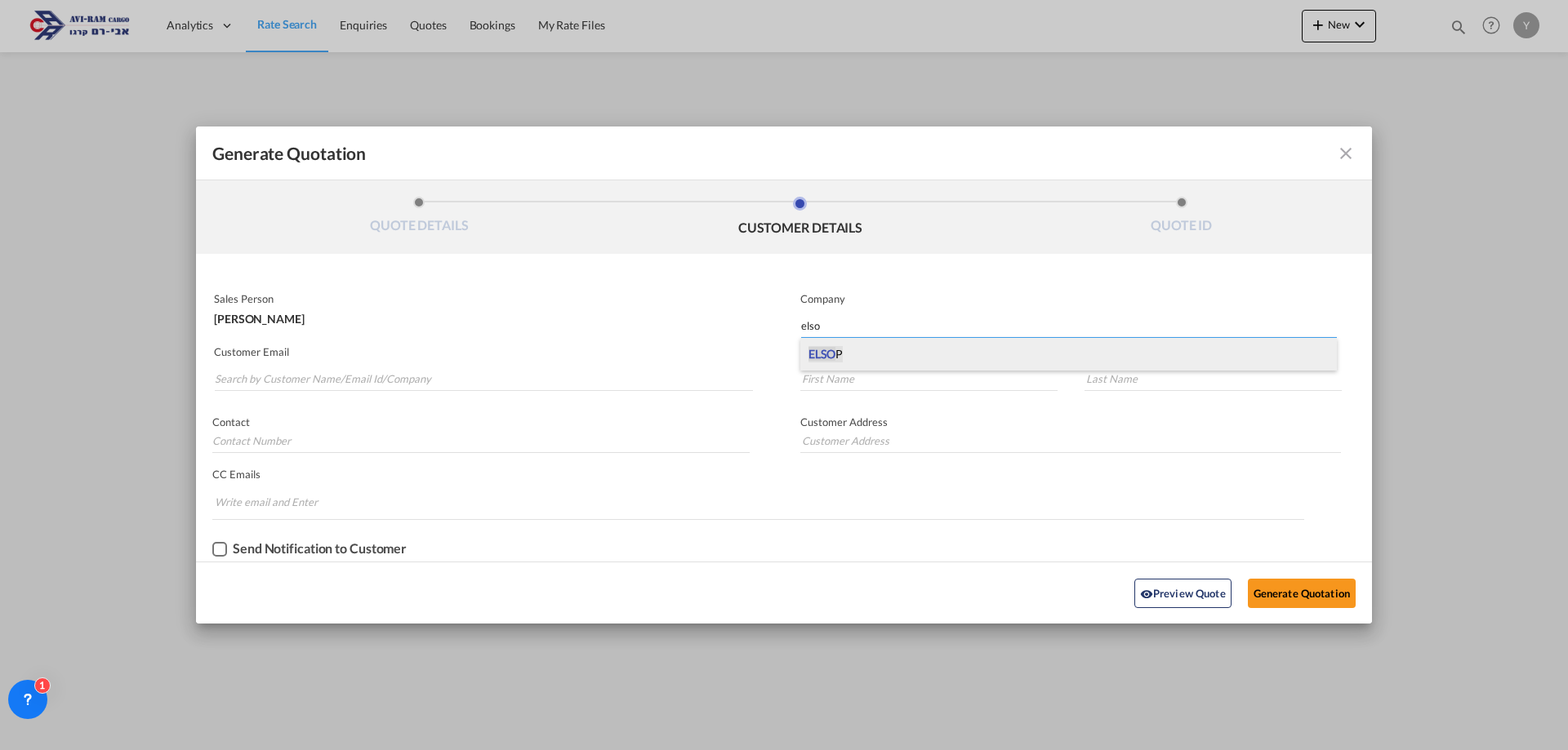
click at [823, 350] on span "ELSO" at bounding box center [821, 354] width 27 height 14
type input "ELSOP"
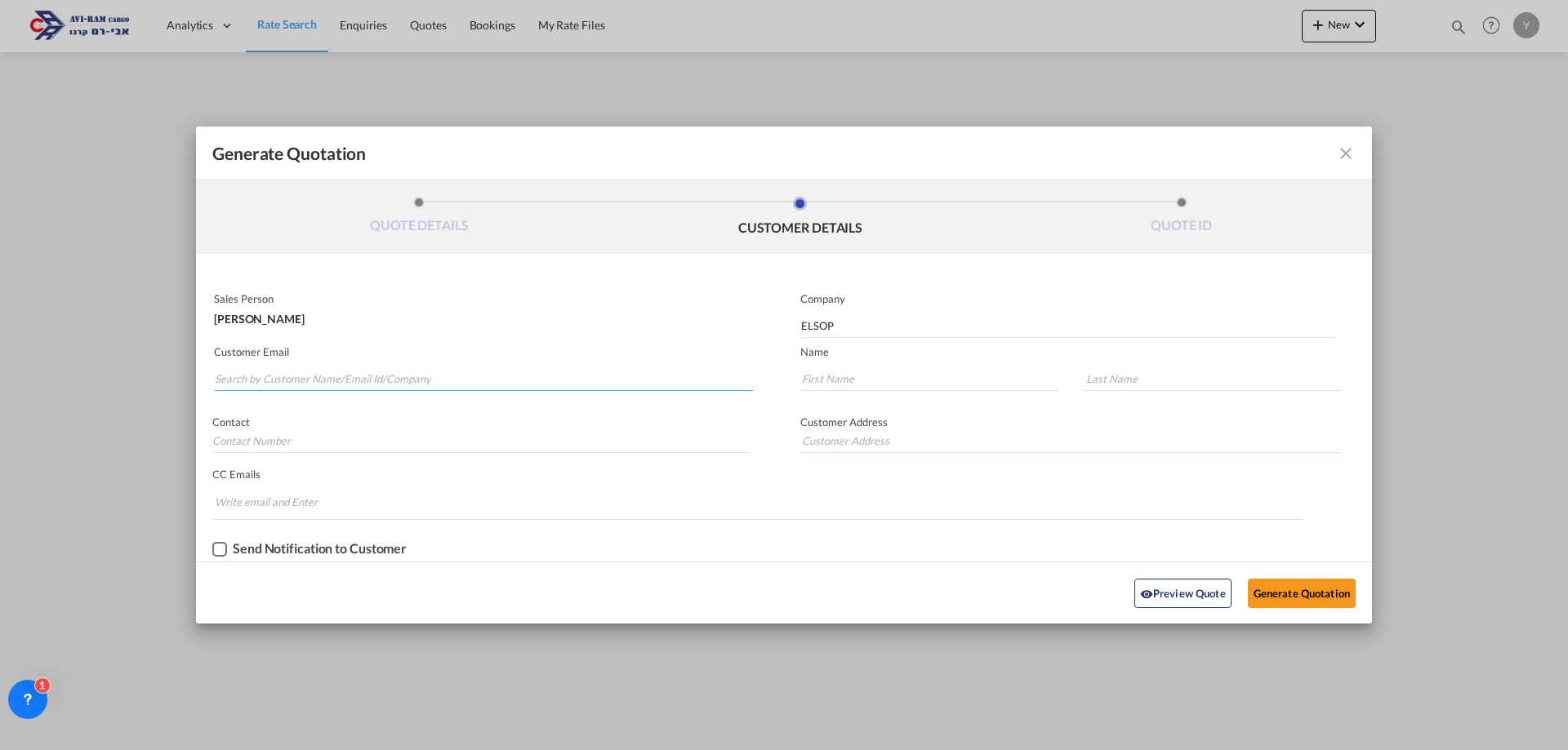
click at [591, 374] on input "Search by Customer Name/Email Id/Company" at bounding box center [483, 378] width 538 height 25
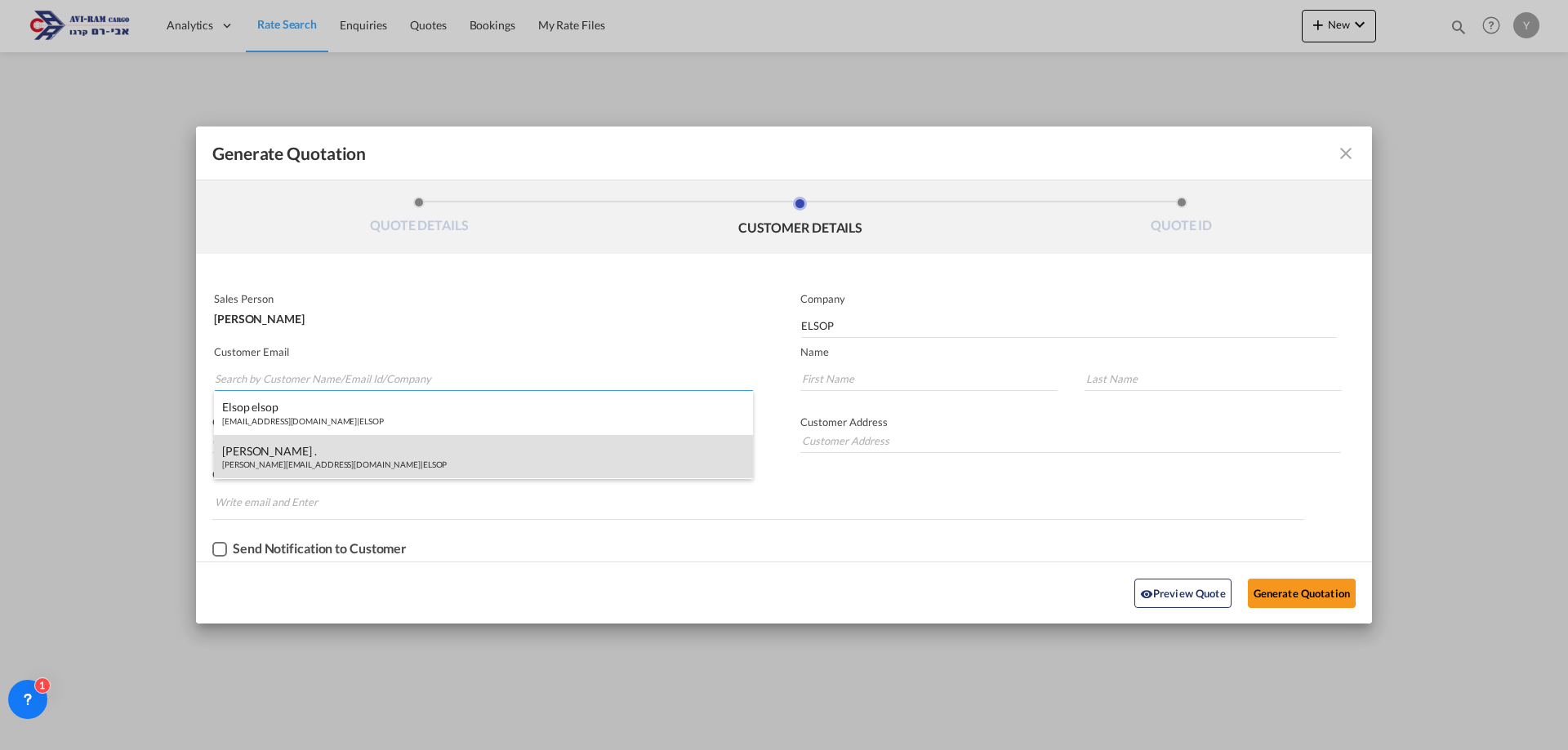
click at [350, 458] on div "Shlomo . shlomo@elsop.co.il | ELSOP" at bounding box center [483, 457] width 539 height 44
type input "shlomo@elsop.co.il"
type input "Shlomo"
type input "."
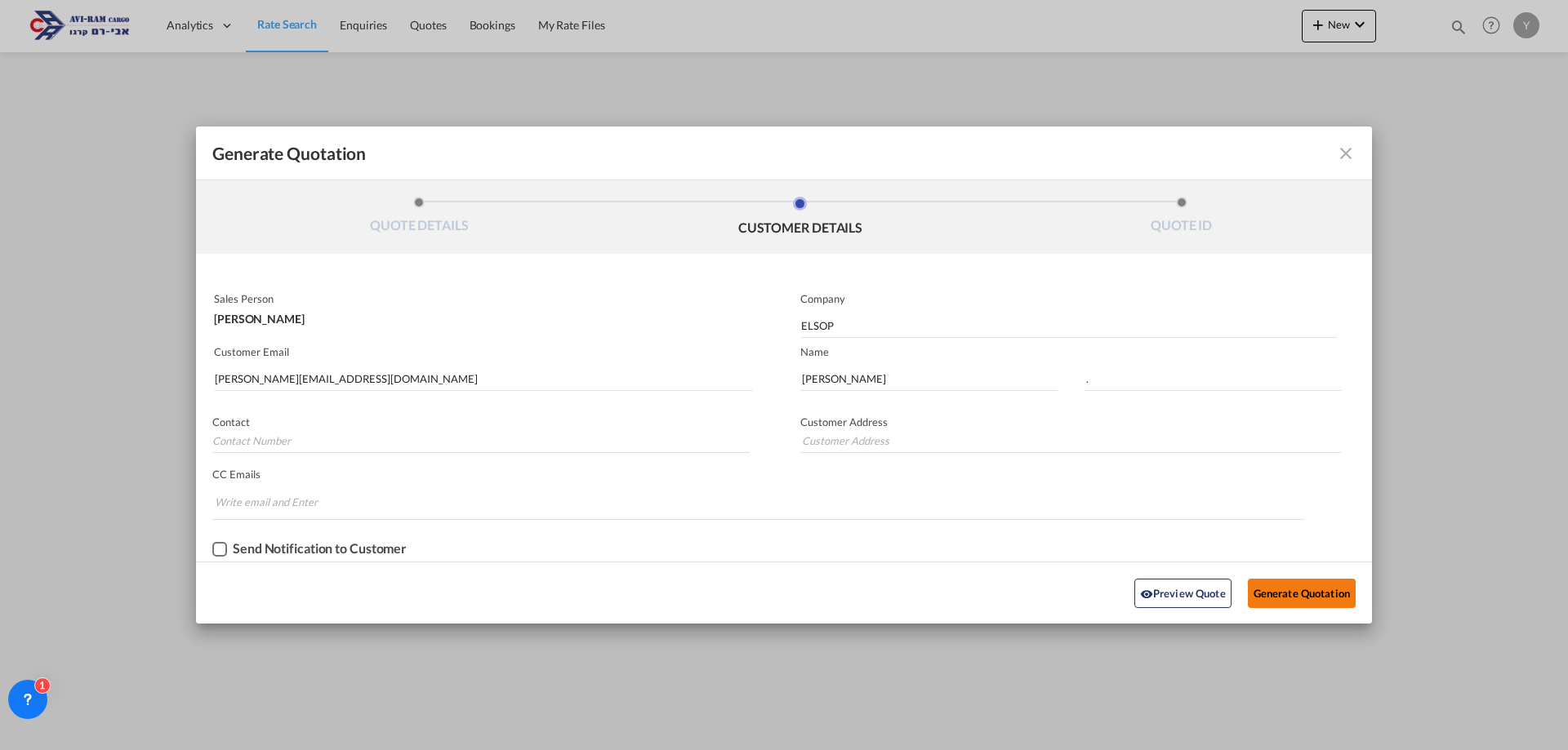
click at [1338, 583] on button "Generate Quotation" at bounding box center [1301, 593] width 108 height 29
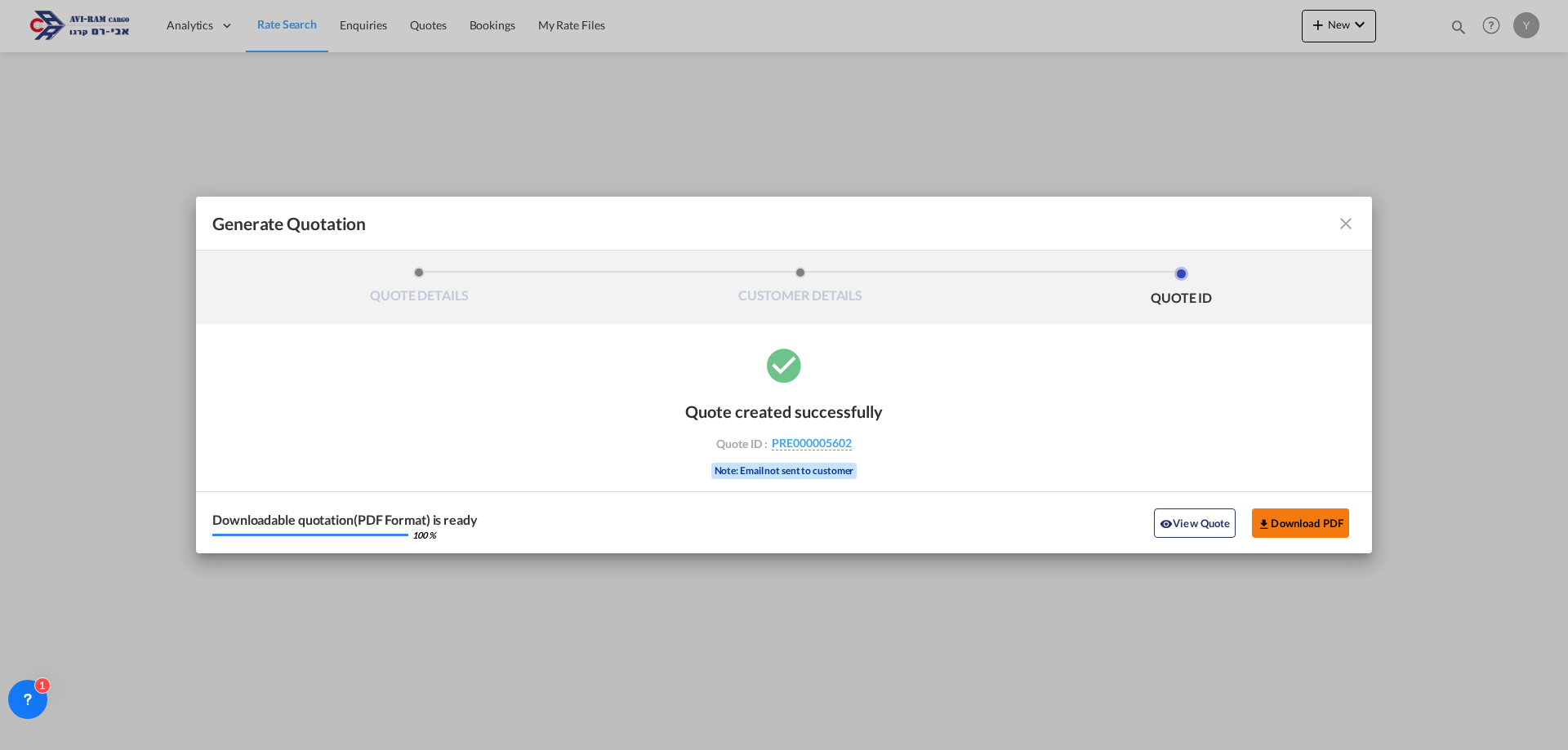
click at [1315, 514] on button "Download PDF" at bounding box center [1299, 522] width 97 height 29
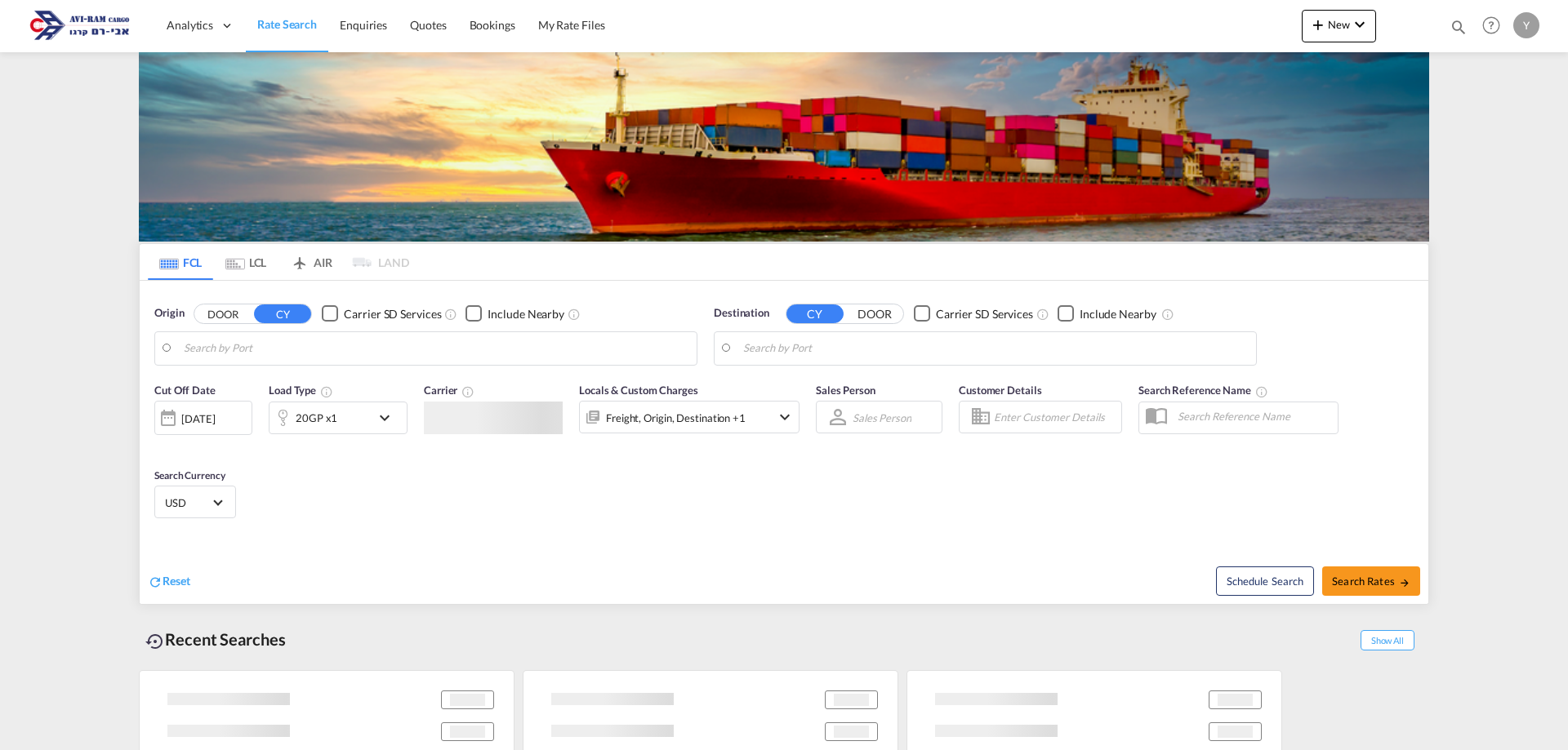
type input "Qingdao Pt, CNQDG"
type input "[GEOGRAPHIC_DATA], [GEOGRAPHIC_DATA]"
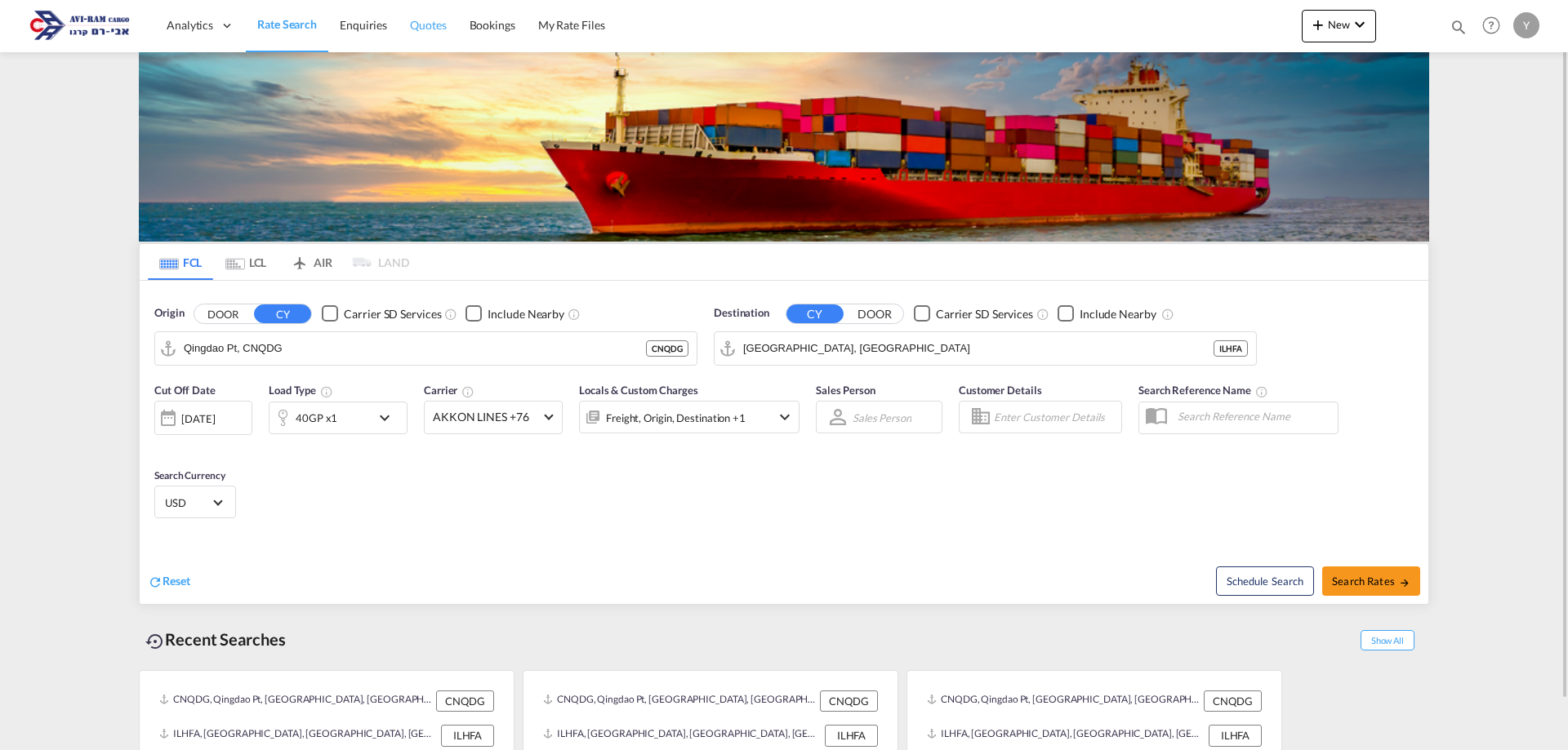
click at [412, 41] on link "Quotes" at bounding box center [427, 25] width 59 height 53
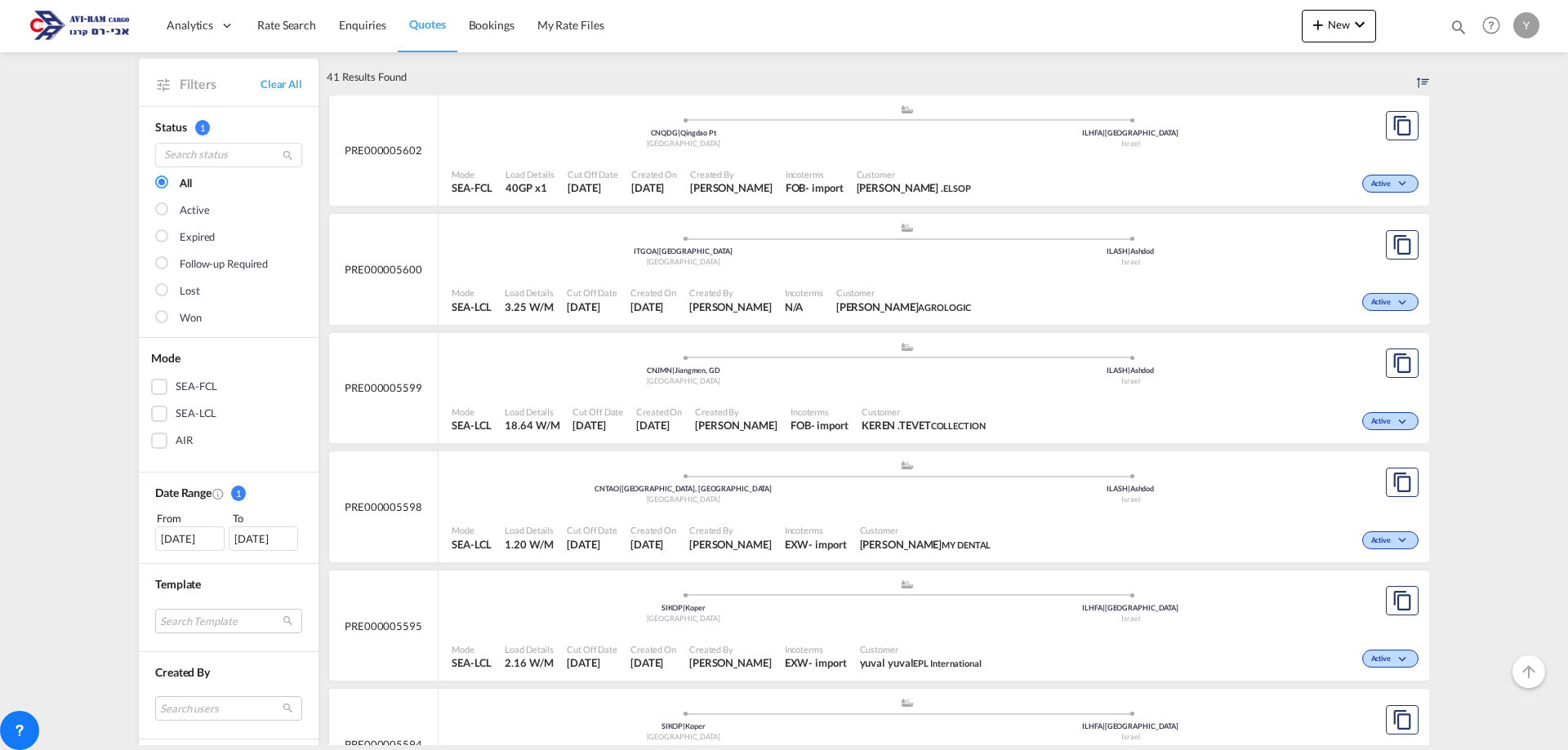
scroll to position [82, 0]
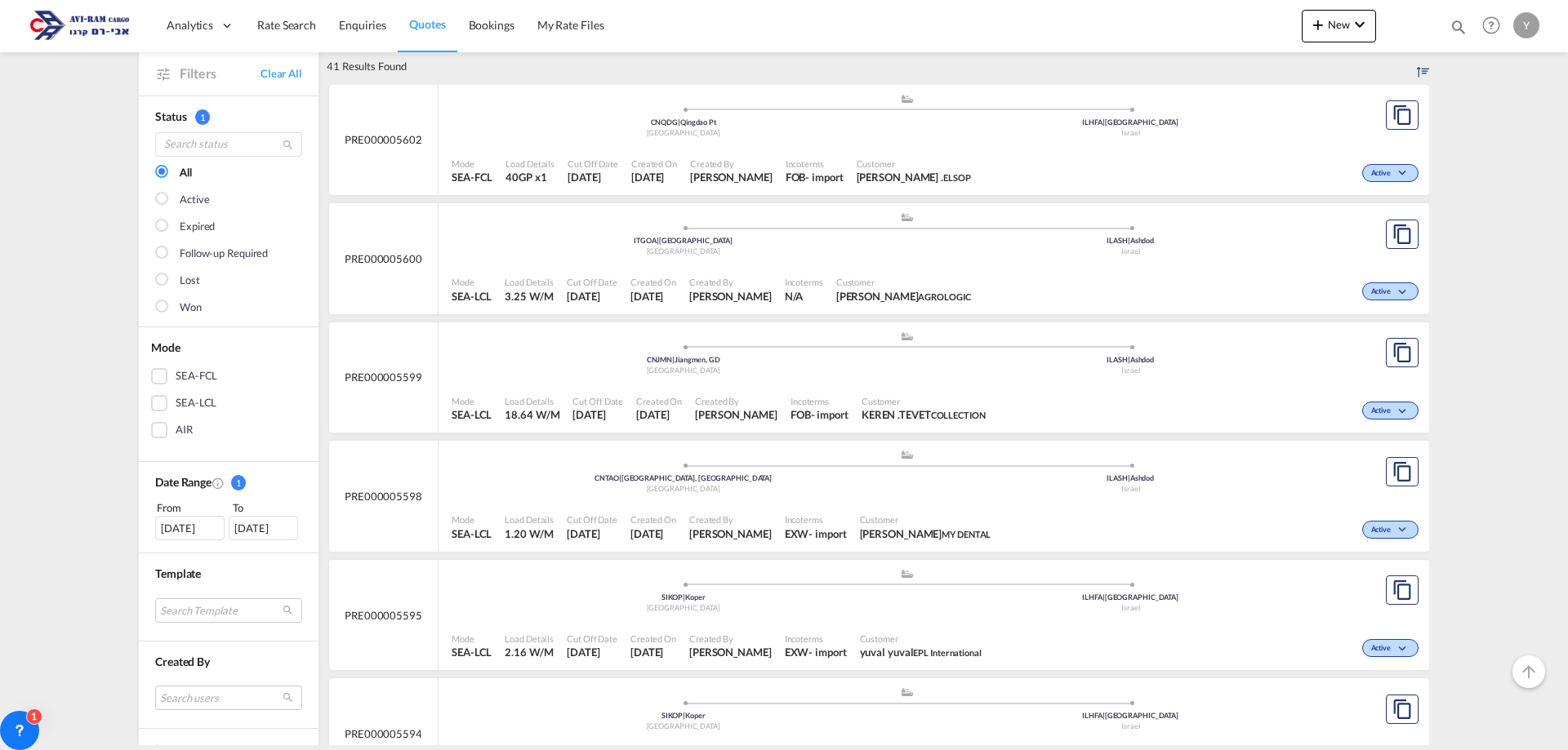
click at [1288, 409] on div "Active" at bounding box center [1206, 408] width 430 height 41
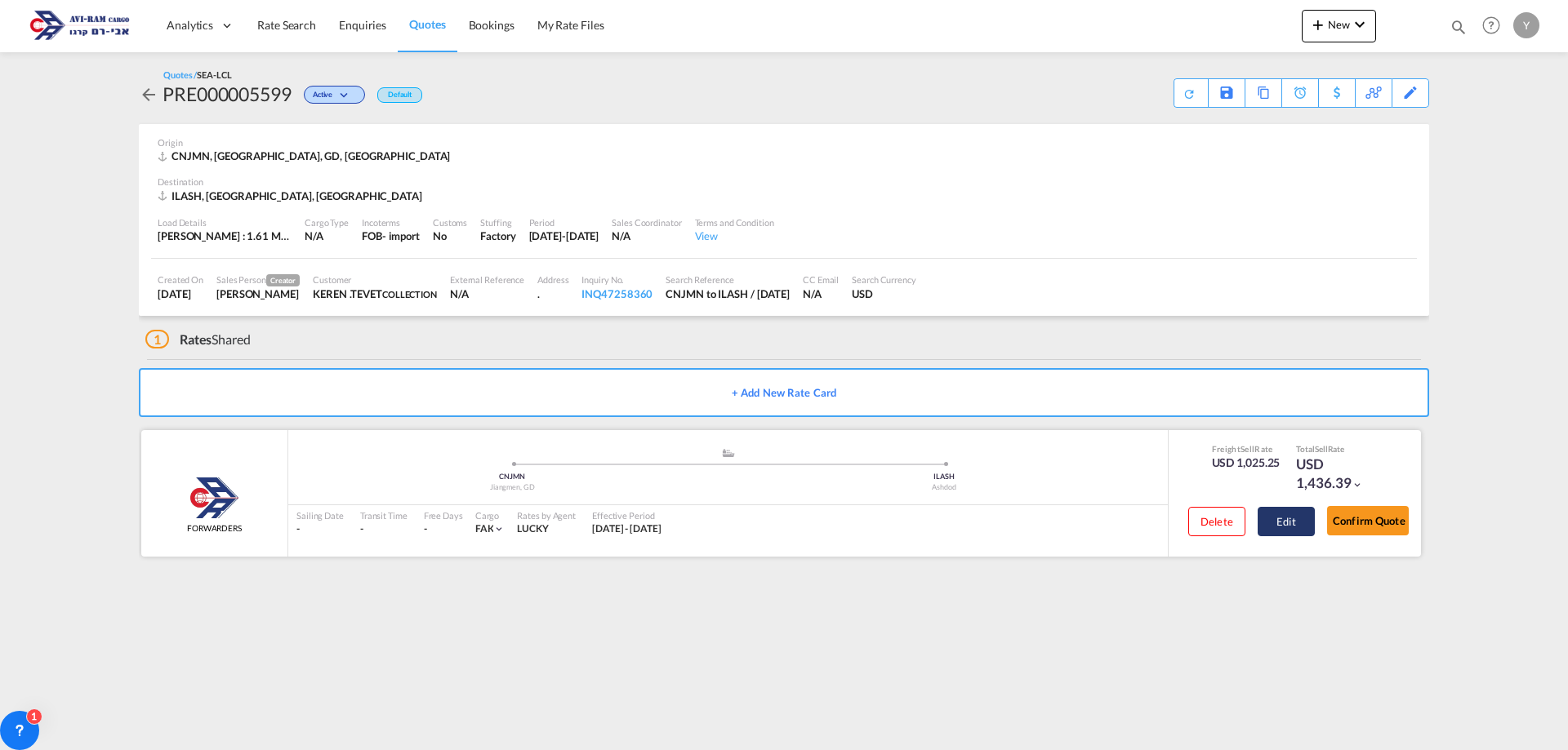
click at [1289, 507] on button "Edit" at bounding box center [1285, 521] width 57 height 29
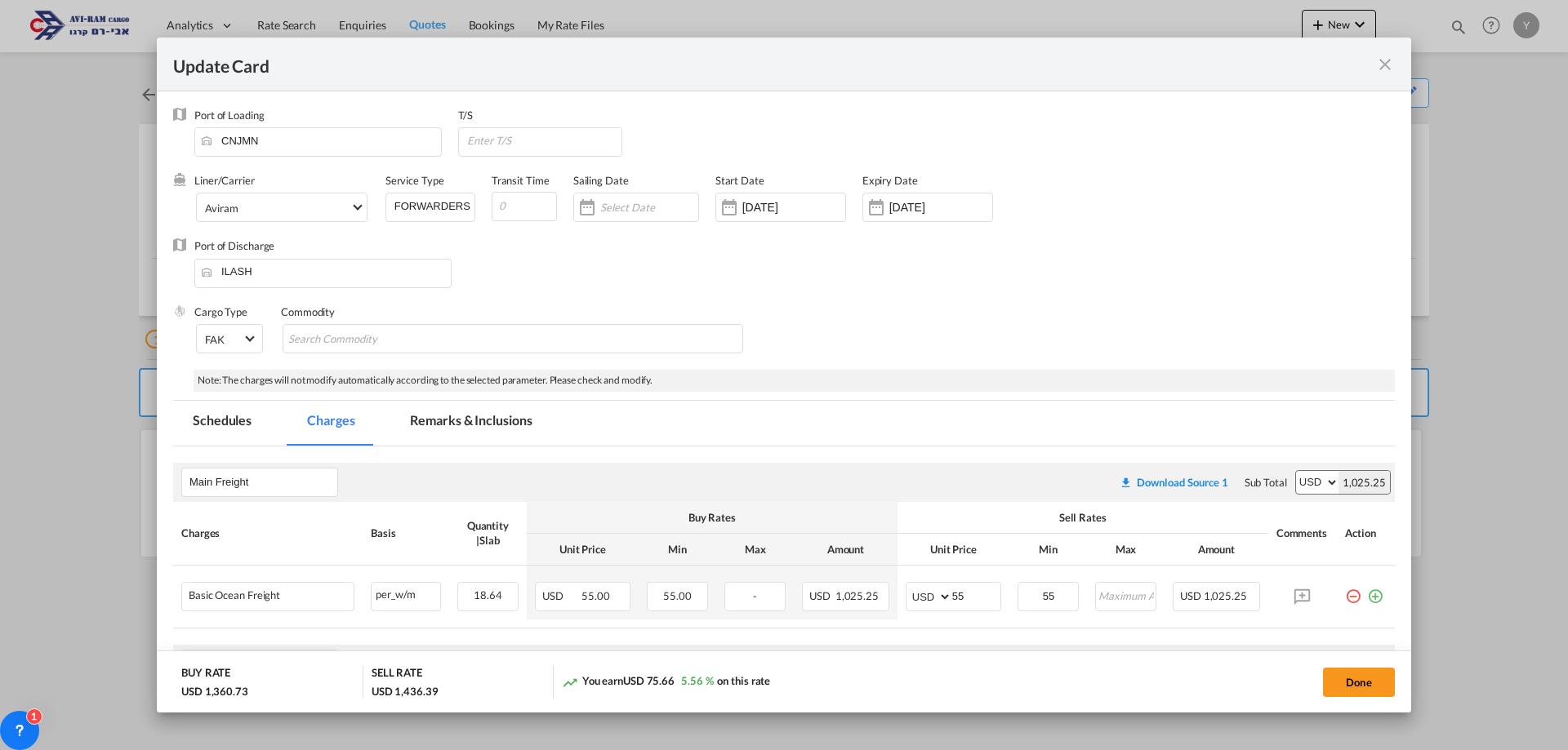
select select "per_ton"
click at [413, 692] on div "USD 1,436.39" at bounding box center [404, 691] width 67 height 15
drag, startPoint x: 436, startPoint y: 694, endPoint x: 365, endPoint y: 695, distance: 71.0
click at [365, 695] on div "BUY RATE USD 1,360.73 SELL RATE USD 1,436.39 You earn USD 75.66 5.56 % on this …" at bounding box center [783, 682] width 1221 height 34
click at [418, 677] on div "SELL RATE" at bounding box center [396, 674] width 51 height 19
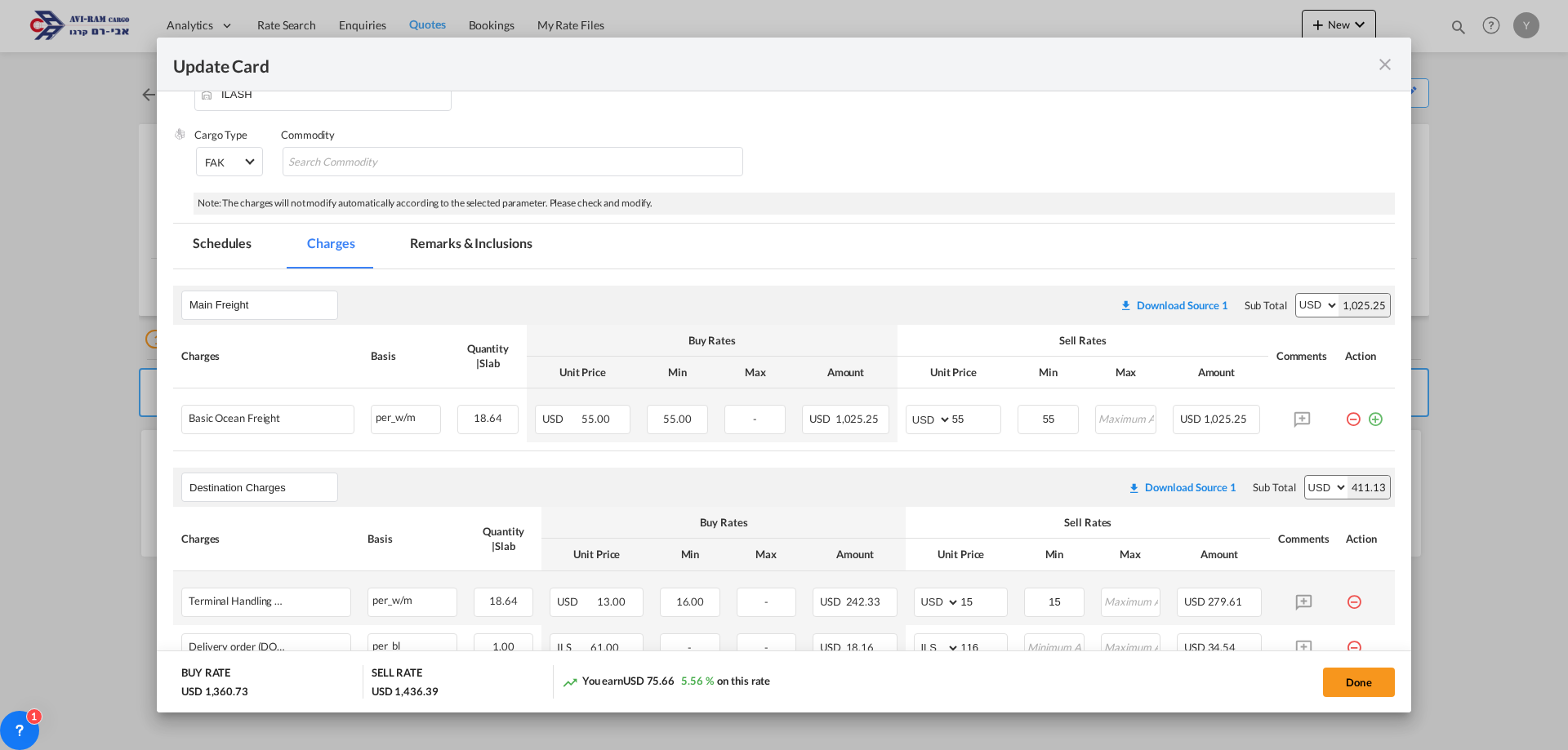
scroll to position [139, 0]
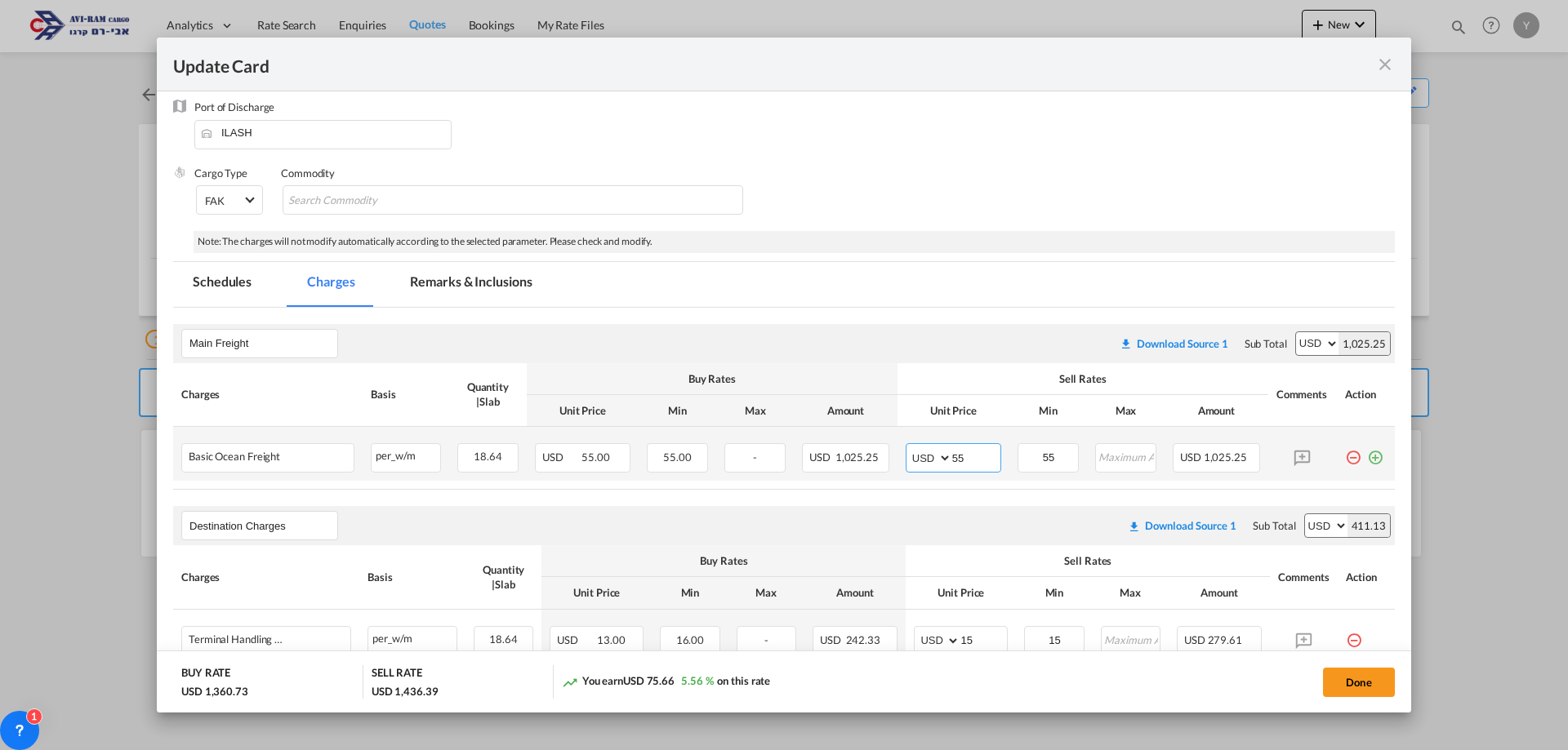
drag, startPoint x: 959, startPoint y: 459, endPoint x: 951, endPoint y: 461, distance: 8.2
click at [952, 461] on input "55" at bounding box center [976, 456] width 48 height 25
click at [952, 465] on input "54" at bounding box center [976, 456] width 48 height 25
click at [953, 464] on input "53" at bounding box center [976, 456] width 48 height 25
type input "52"
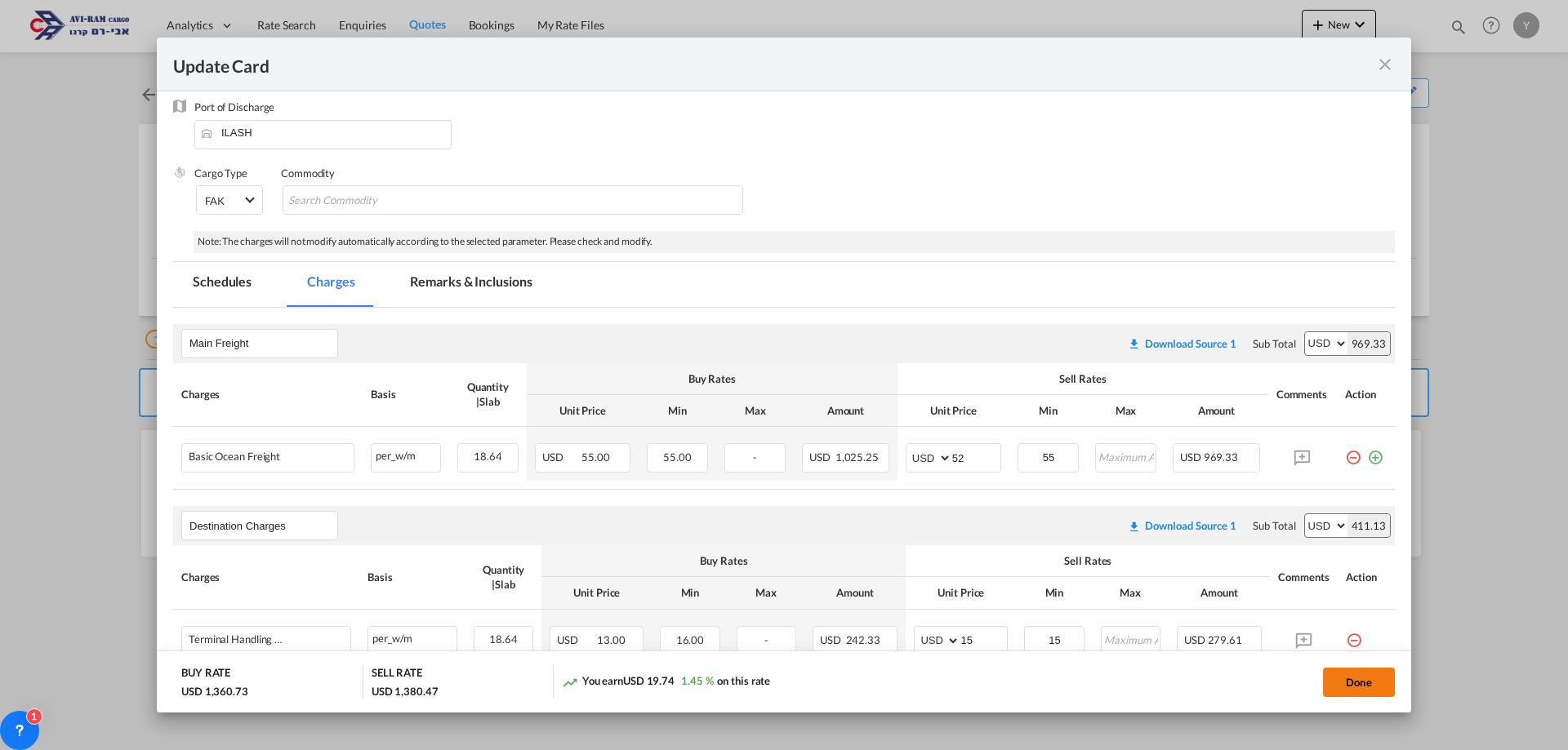
click at [1361, 675] on button "Done" at bounding box center [1358, 682] width 72 height 29
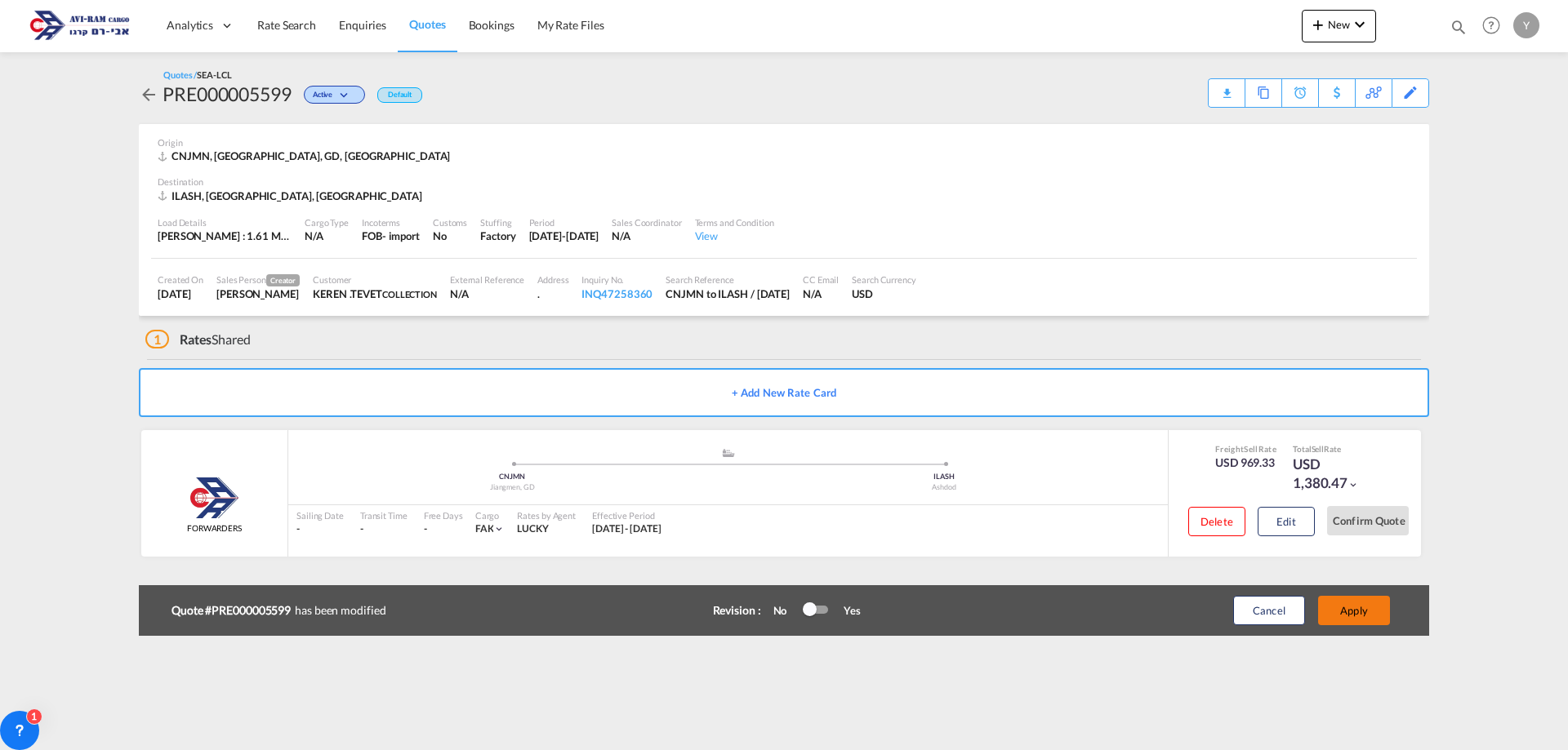
click at [1366, 624] on button "Apply" at bounding box center [1353, 610] width 72 height 29
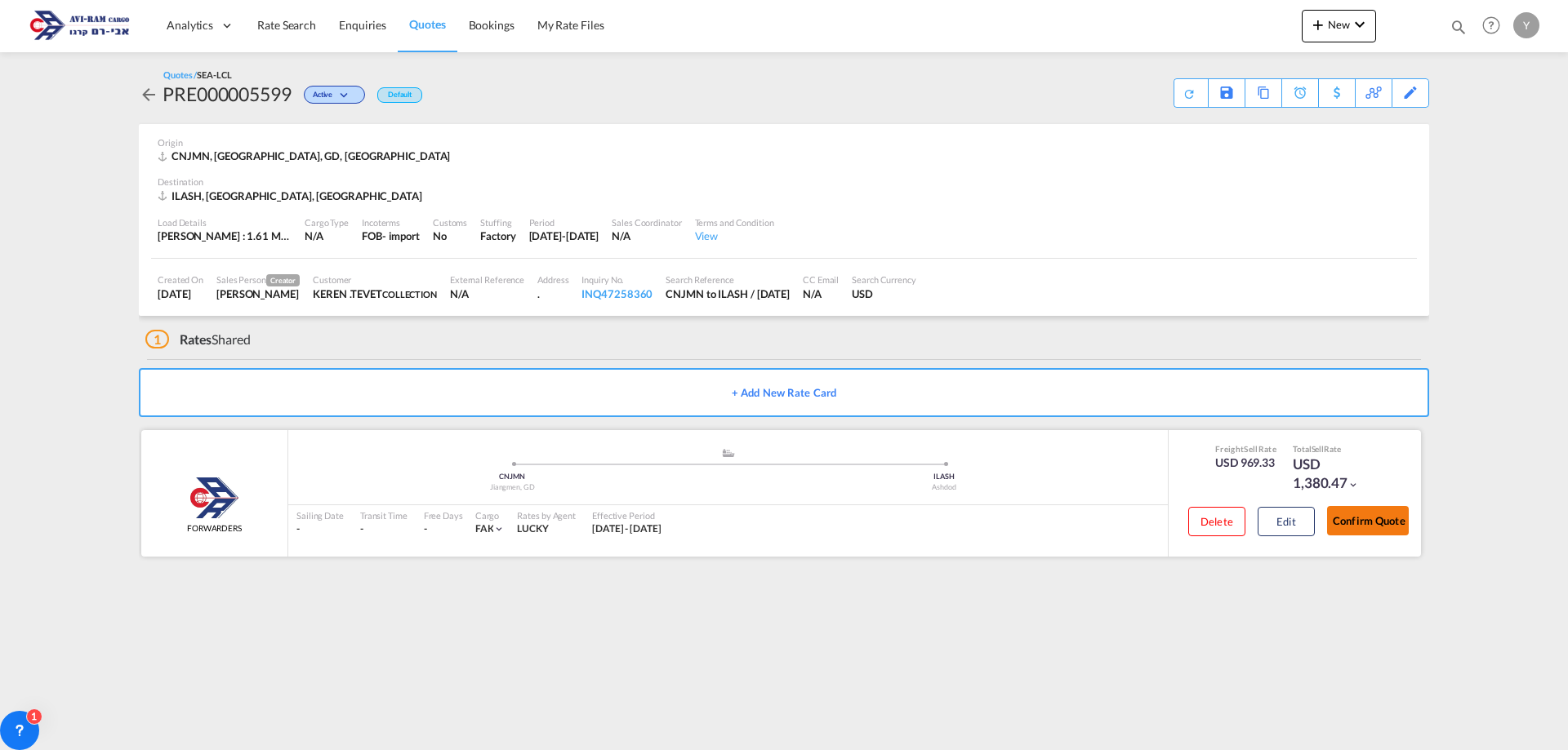
click at [1369, 514] on button "Confirm Quote" at bounding box center [1367, 520] width 82 height 29
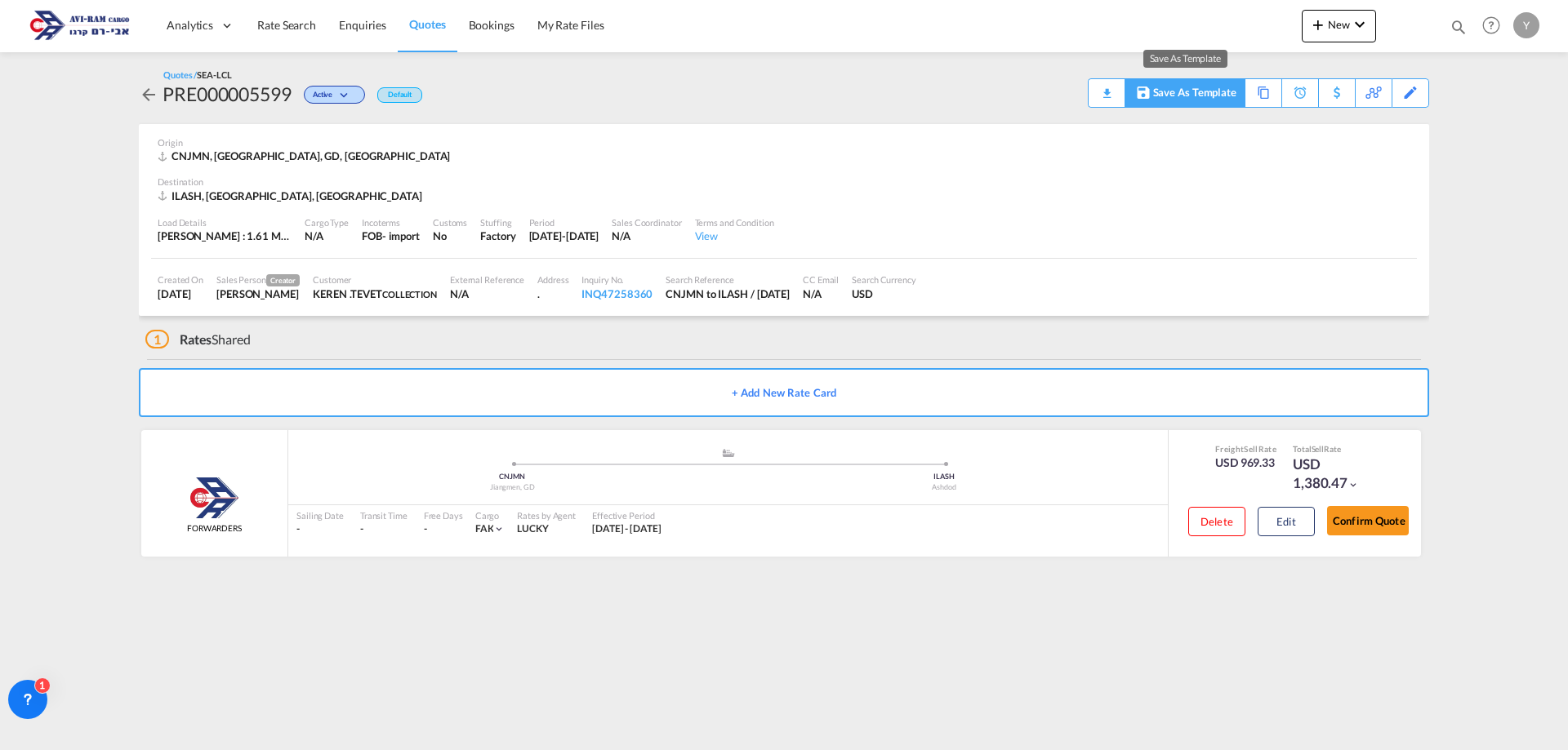
click at [1196, 90] on div "Save As Template" at bounding box center [1193, 93] width 83 height 28
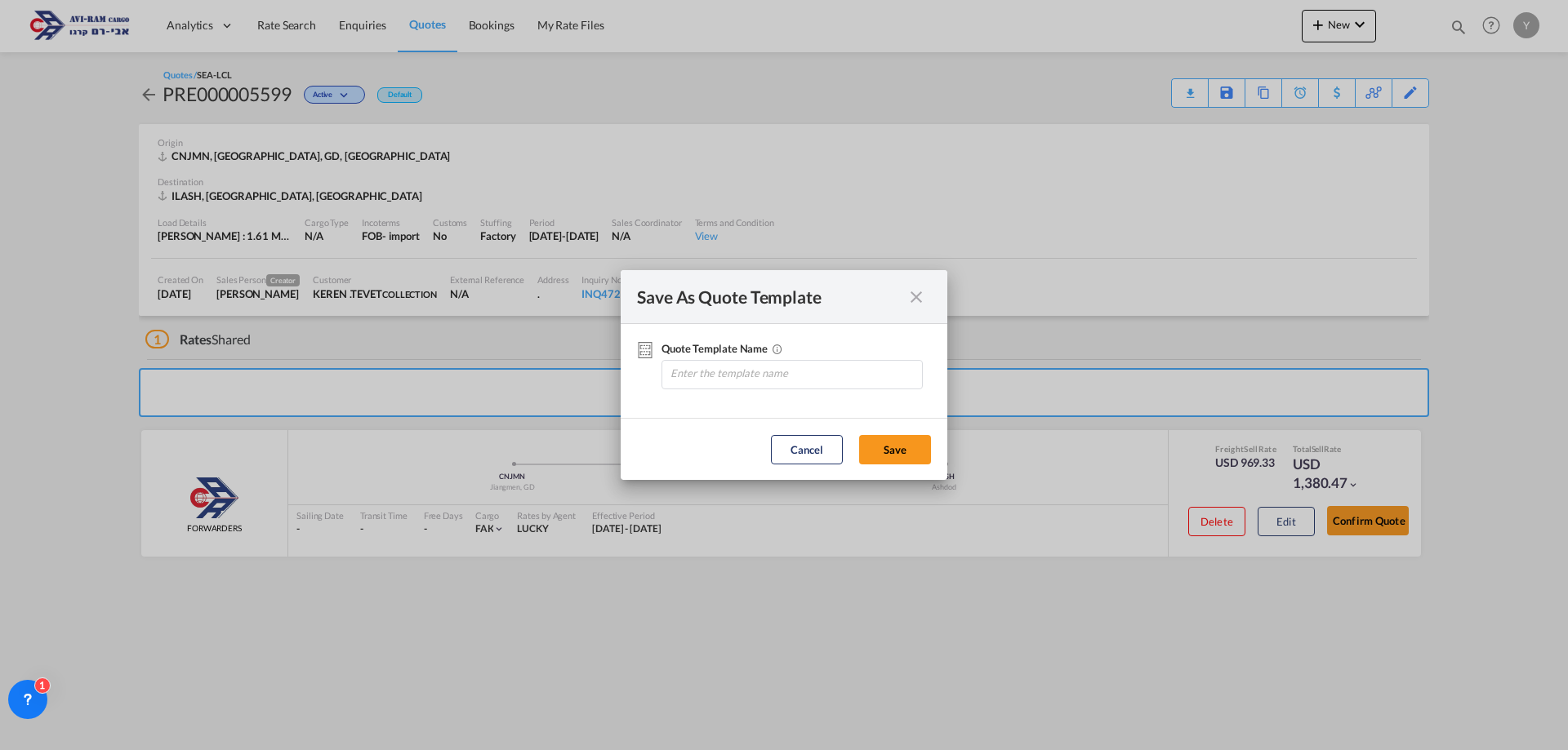
click at [906, 304] on div "Quote Template ..." at bounding box center [915, 297] width 29 height 20
click at [908, 297] on md-icon "icon-close fg-AAA8AD cursor" at bounding box center [916, 298] width 20 height 20
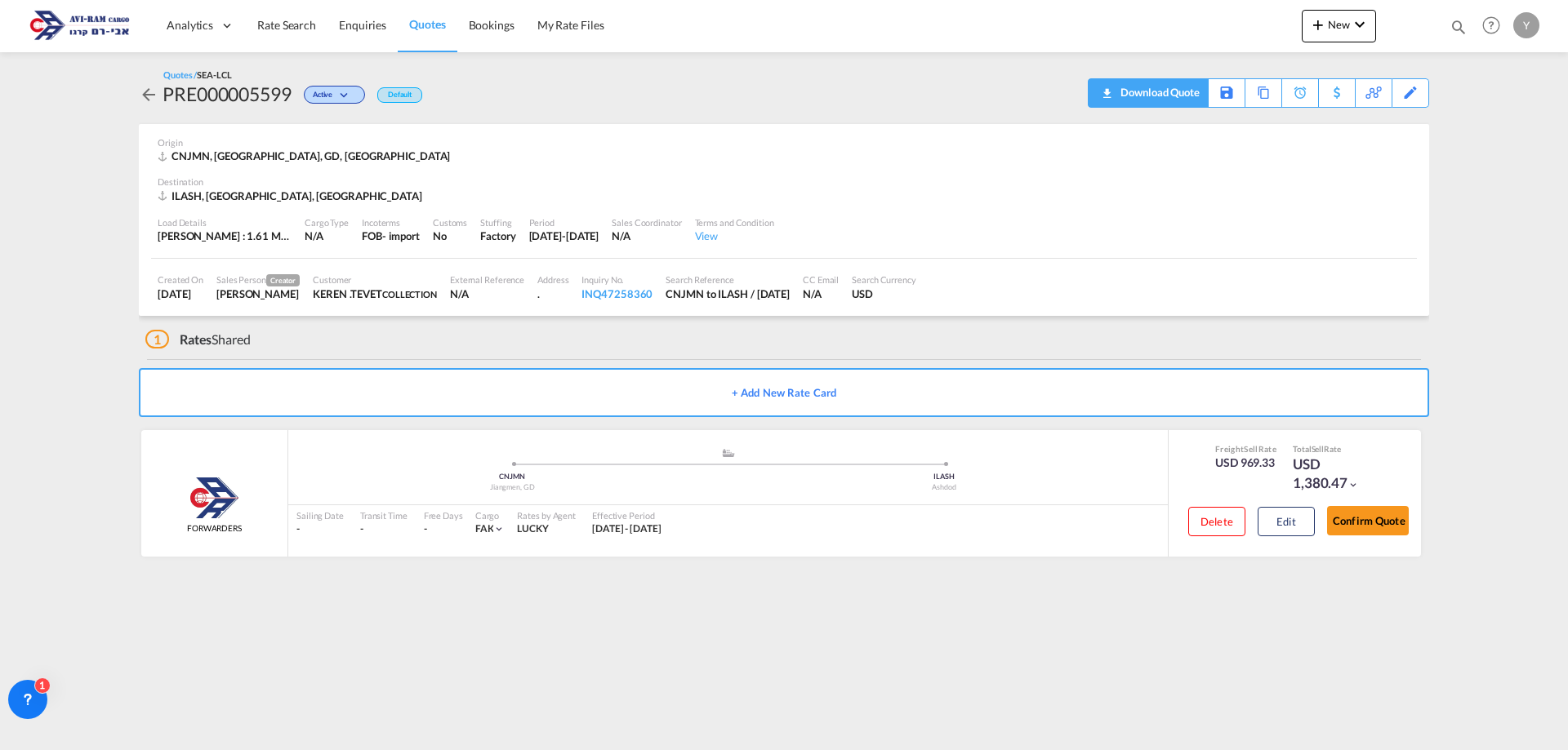
click at [1175, 83] on div "Download Quote" at bounding box center [1157, 92] width 83 height 26
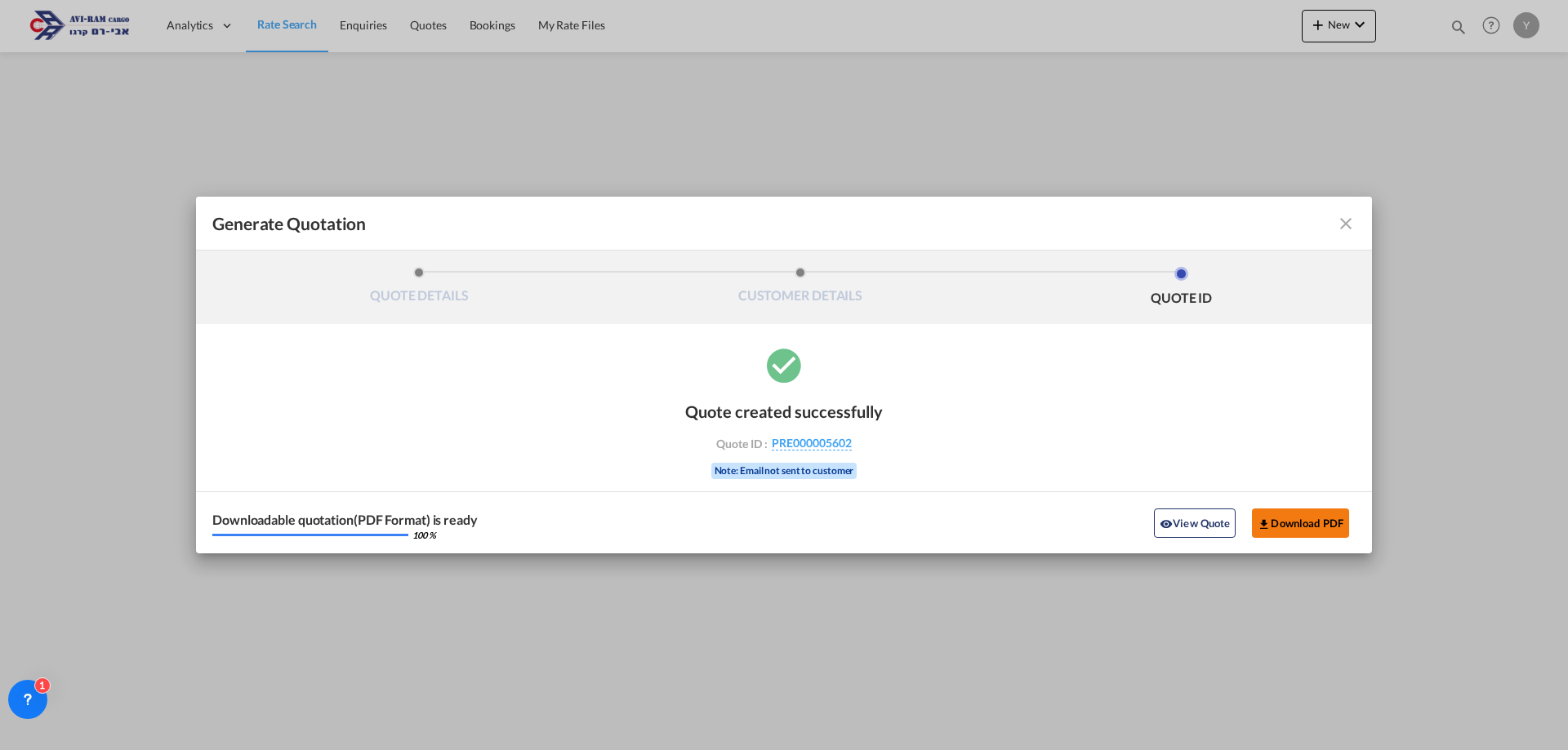
click at [1296, 525] on button "Download PDF" at bounding box center [1299, 522] width 97 height 29
click at [1279, 513] on button "Download PDF" at bounding box center [1299, 522] width 97 height 29
click at [434, 36] on div "Generate Quotation QUOTE DETAILS CUSTOMER DETAILS QUOTE ID Start Date 03 Sep 20…" at bounding box center [784, 375] width 1568 height 750
